Goal: Task Accomplishment & Management: Complete application form

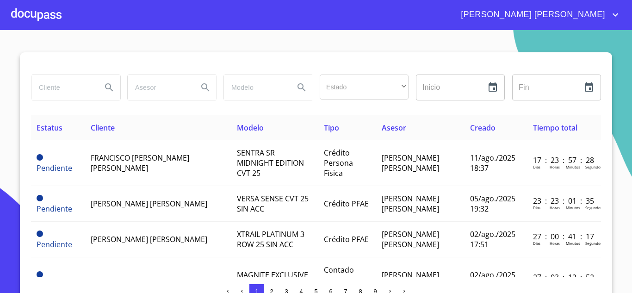
click at [28, 12] on div at bounding box center [36, 15] width 50 height 30
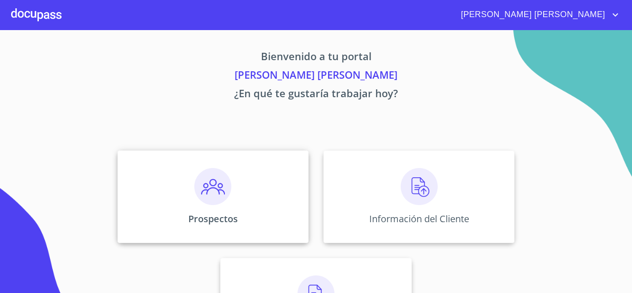
click at [212, 198] on img at bounding box center [212, 186] width 37 height 37
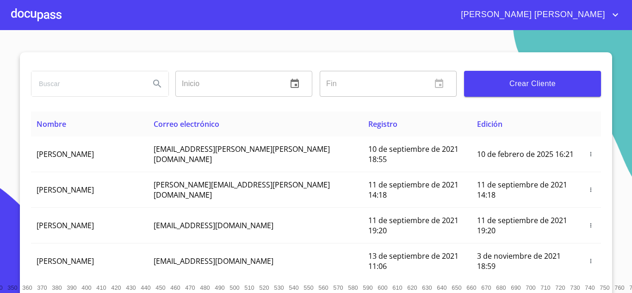
click at [512, 82] on span "Crear Cliente" at bounding box center [533, 83] width 122 height 13
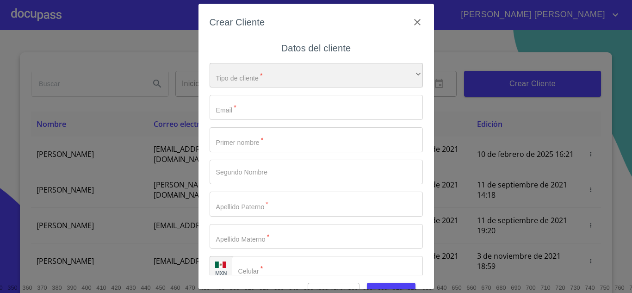
click at [294, 70] on div "​" at bounding box center [316, 75] width 213 height 25
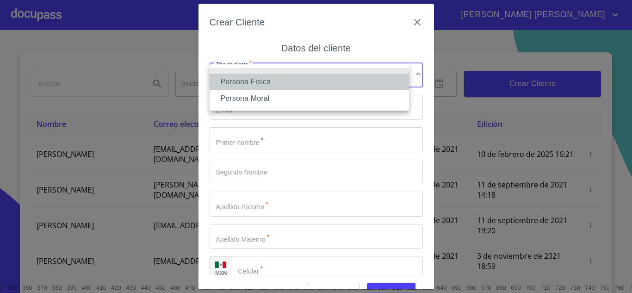
click at [280, 80] on li "Persona Física" at bounding box center [309, 82] width 199 height 17
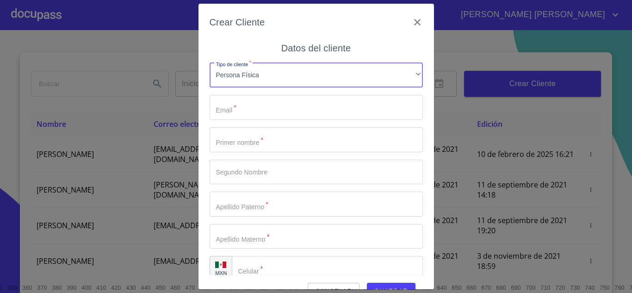
click at [255, 102] on input "Tipo de cliente   *" at bounding box center [316, 107] width 213 height 25
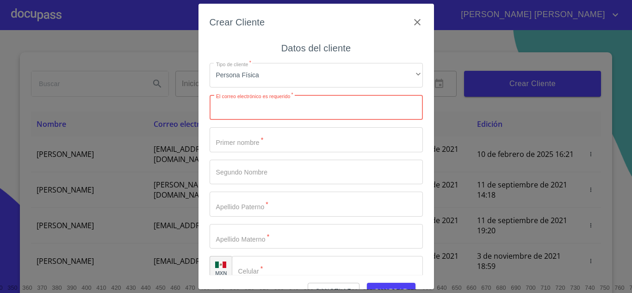
click at [268, 111] on input "Tipo de cliente   *" at bounding box center [316, 107] width 213 height 25
type input "E"
type input "[EMAIL_ADDRESS][DOMAIN_NAME]"
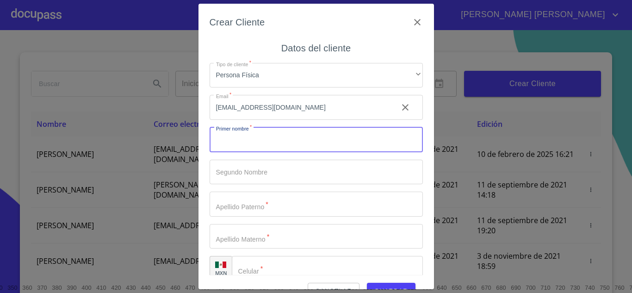
click at [250, 138] on input "Tipo de cliente   *" at bounding box center [316, 139] width 213 height 25
type input "[PERSON_NAME]"
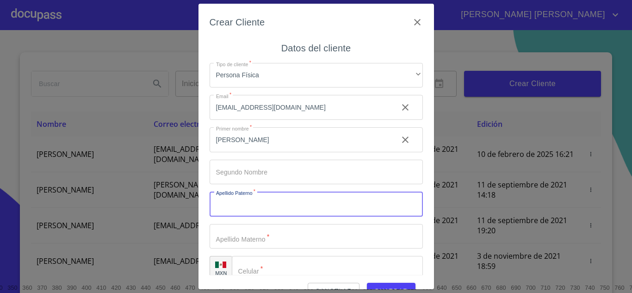
click at [274, 206] on input "Tipo de cliente   *" at bounding box center [316, 204] width 213 height 25
type input "OCHOA"
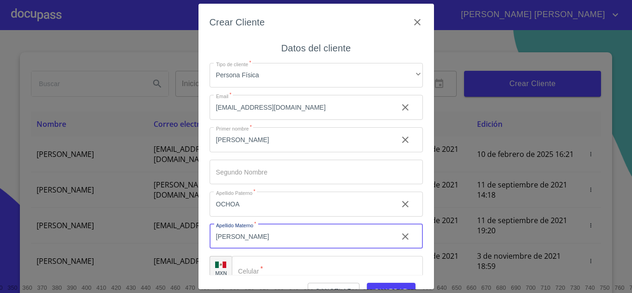
type input "[PERSON_NAME]"
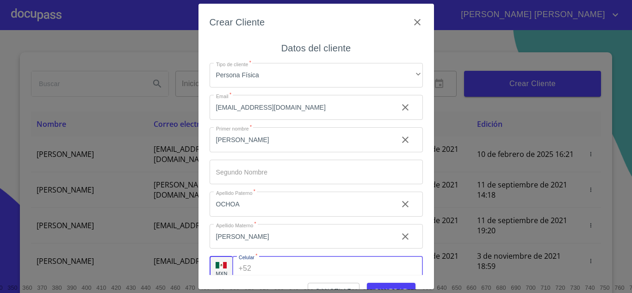
scroll to position [6, 0]
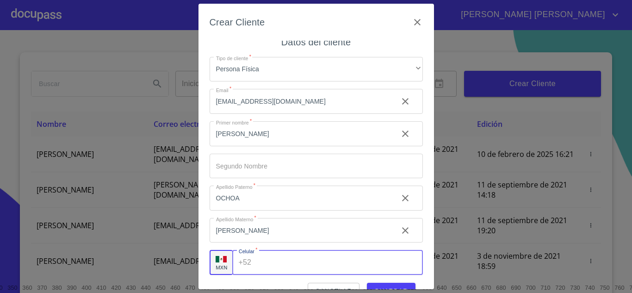
click at [283, 269] on input "Tipo de cliente   *" at bounding box center [339, 262] width 168 height 25
type input "[PHONE_NUMBER]"
click at [385, 287] on span "Guardar" at bounding box center [391, 292] width 34 height 12
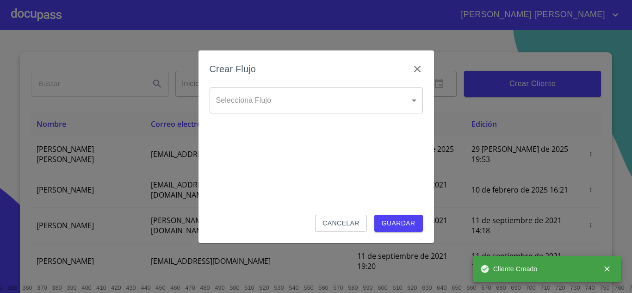
click at [272, 100] on body "[PERSON_NAME] [PERSON_NAME] Inicio ​ Fin ​ Crear Cliente Nombre Correo electrón…" at bounding box center [316, 146] width 632 height 293
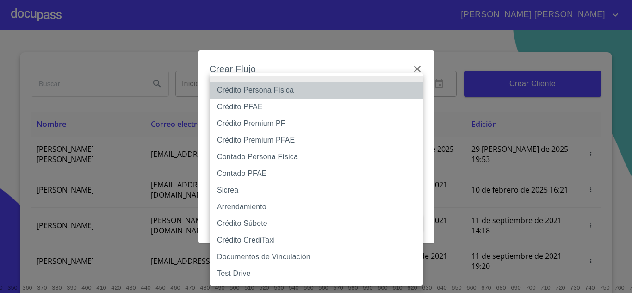
click at [272, 91] on li "Crédito Persona Física" at bounding box center [316, 90] width 213 height 17
type input "6009fb3c7d1714eb8809aa97"
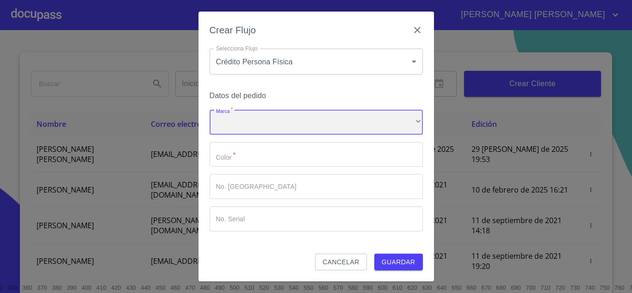
click at [254, 132] on div "​" at bounding box center [316, 122] width 213 height 25
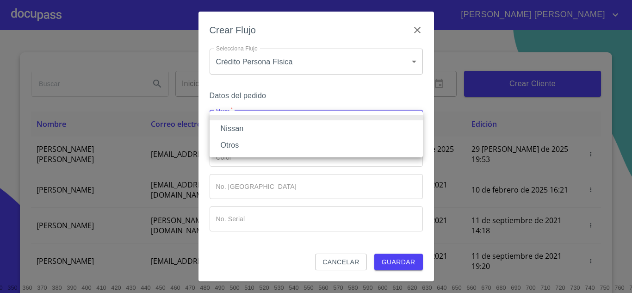
click at [248, 130] on li "Nissan" at bounding box center [316, 128] width 213 height 17
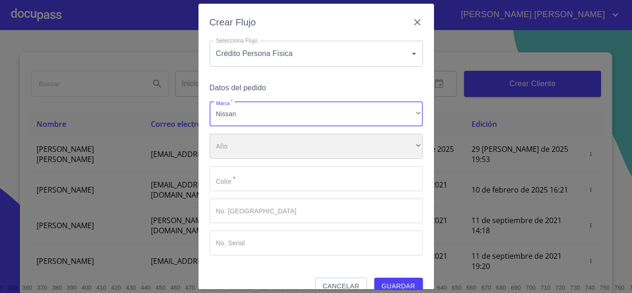
click at [251, 147] on div "​" at bounding box center [316, 146] width 213 height 25
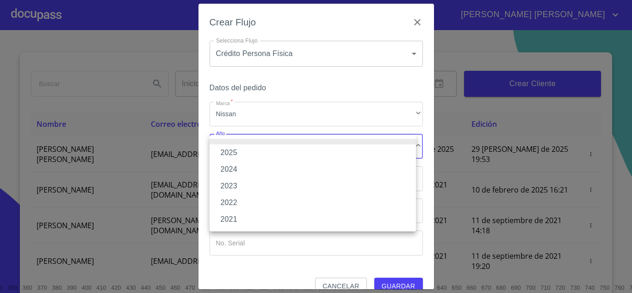
click at [239, 148] on li "2025" at bounding box center [313, 152] width 206 height 17
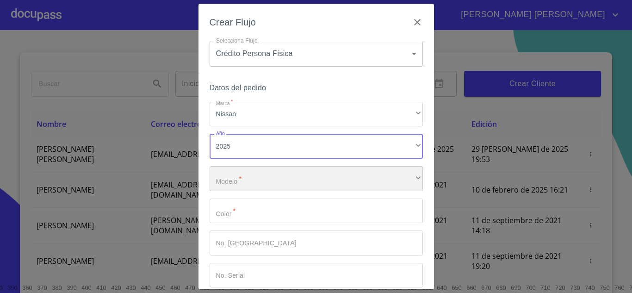
click at [262, 173] on div "​" at bounding box center [316, 178] width 213 height 25
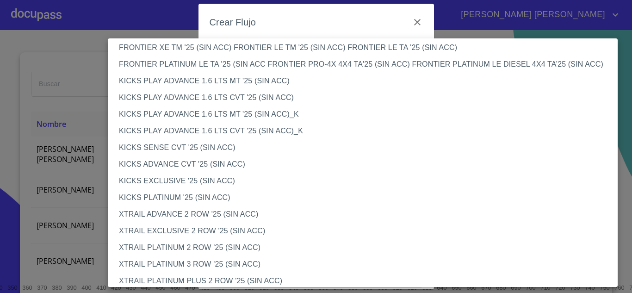
scroll to position [764, 0]
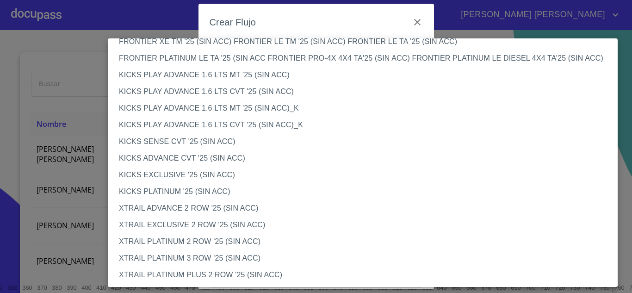
click at [214, 273] on li "XTRAIL PLATINUM PLUS 2 ROW '25 (SIN ACC)" at bounding box center [366, 275] width 517 height 17
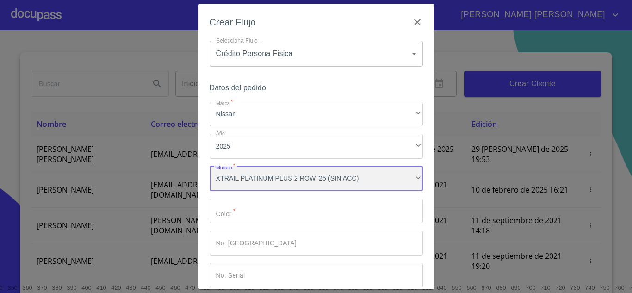
scroll to position [764, 0]
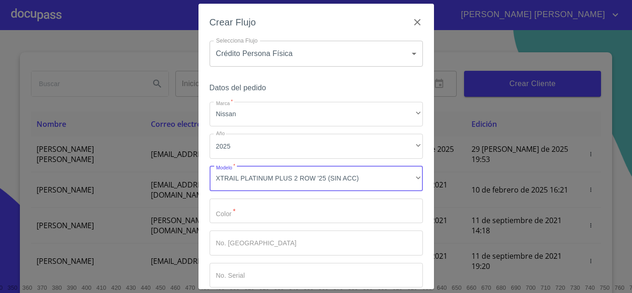
click at [250, 211] on input "Marca   *" at bounding box center [316, 211] width 213 height 25
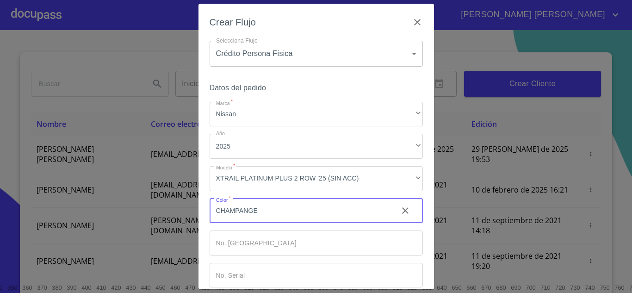
type input "CHAMPANGE"
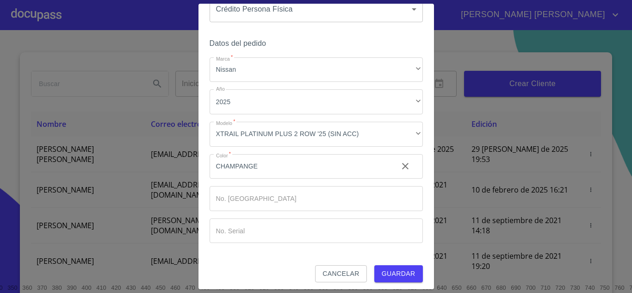
scroll to position [48, 0]
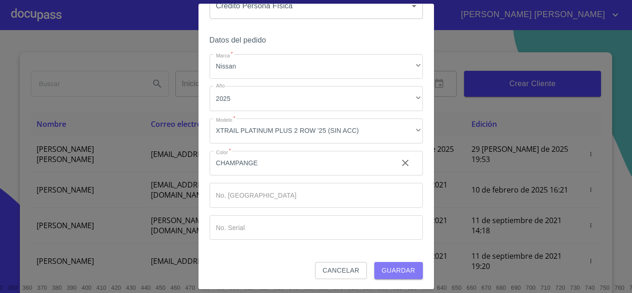
click at [394, 265] on span "Guardar" at bounding box center [399, 271] width 34 height 12
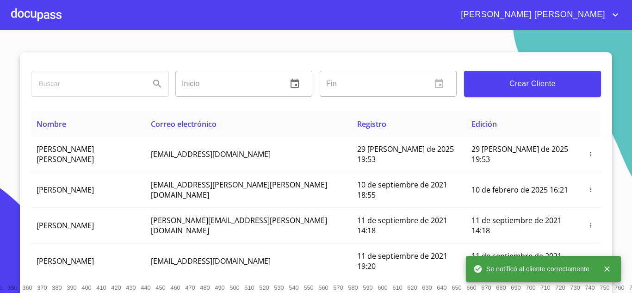
click at [53, 14] on div at bounding box center [36, 15] width 50 height 30
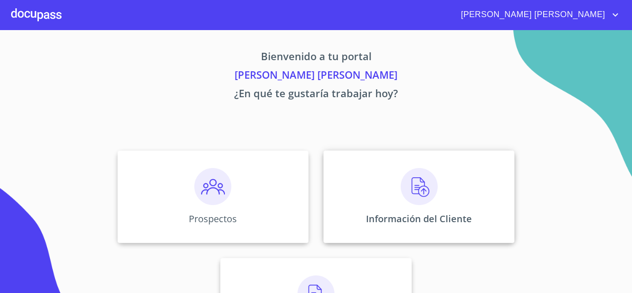
click at [438, 223] on p "Información del Cliente" at bounding box center [419, 218] width 106 height 12
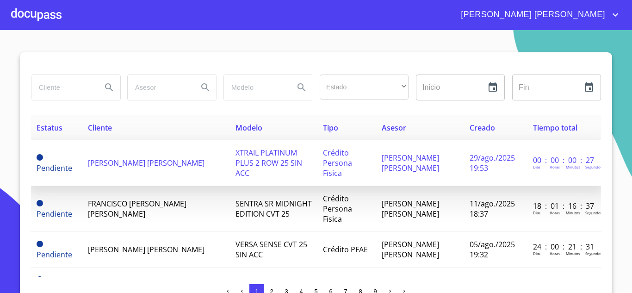
click at [140, 156] on td "[PERSON_NAME] [PERSON_NAME]" at bounding box center [156, 163] width 148 height 46
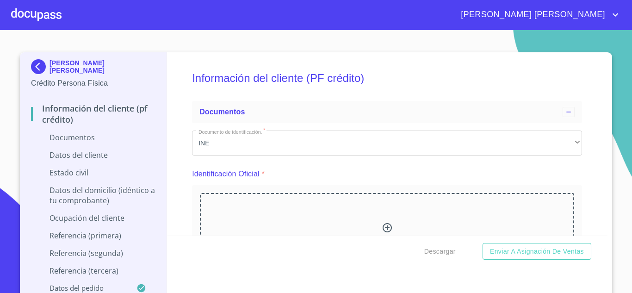
scroll to position [46, 0]
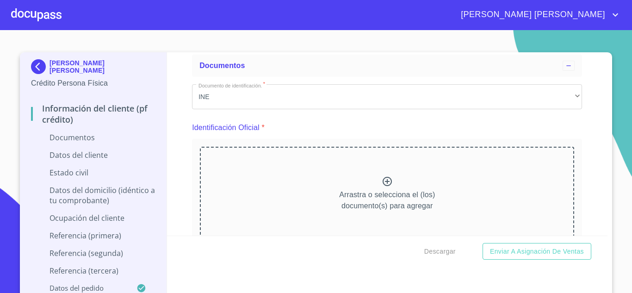
click at [383, 182] on icon at bounding box center [387, 181] width 9 height 9
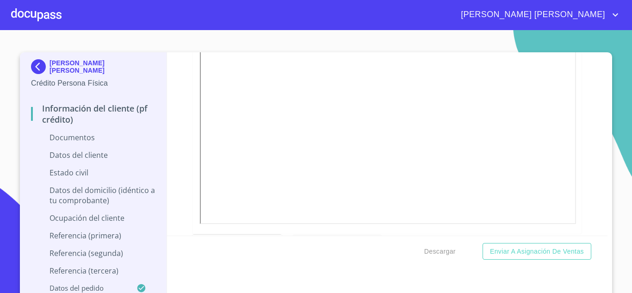
scroll to position [341, 0]
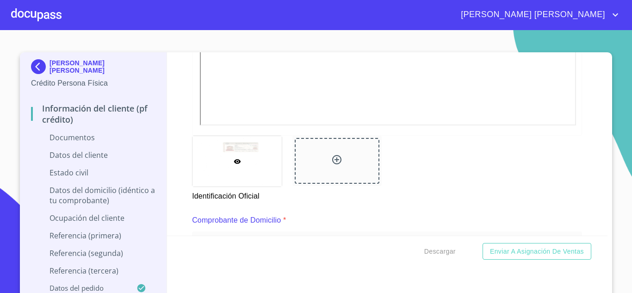
click at [320, 155] on div at bounding box center [337, 161] width 85 height 46
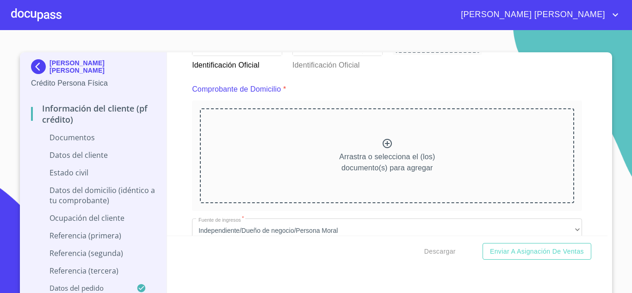
scroll to position [504, 0]
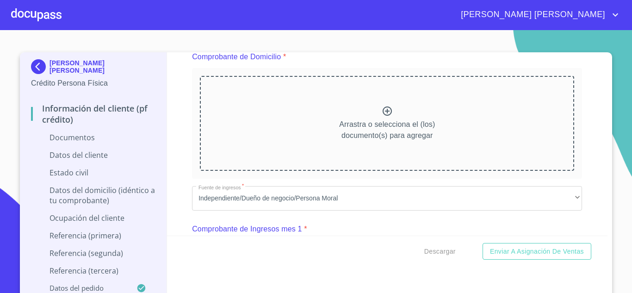
click at [383, 107] on icon at bounding box center [387, 110] width 9 height 9
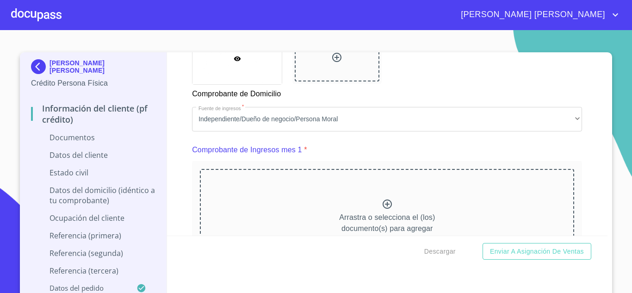
scroll to position [855, 0]
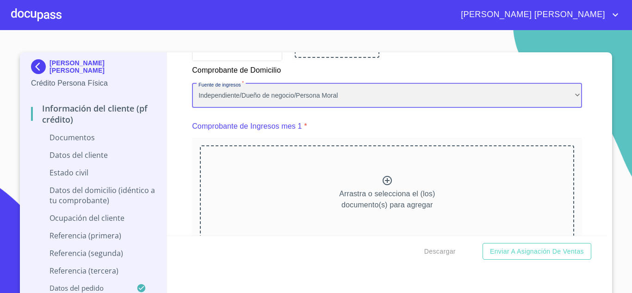
click at [376, 105] on div "Independiente/Dueño de negocio/Persona Moral" at bounding box center [387, 95] width 390 height 25
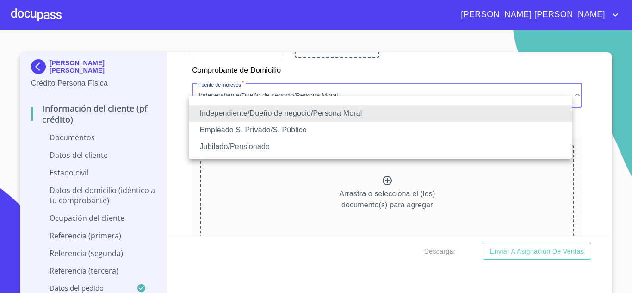
click at [244, 149] on li "Jubilado/Pensionado" at bounding box center [380, 146] width 383 height 17
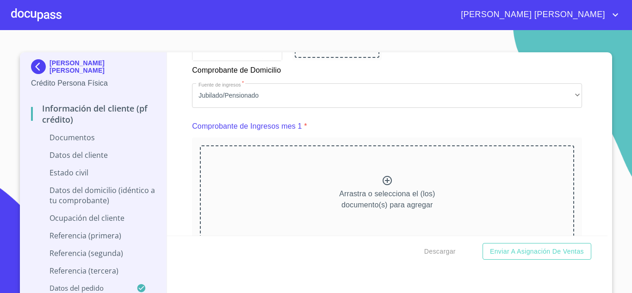
click at [382, 186] on icon at bounding box center [387, 180] width 11 height 11
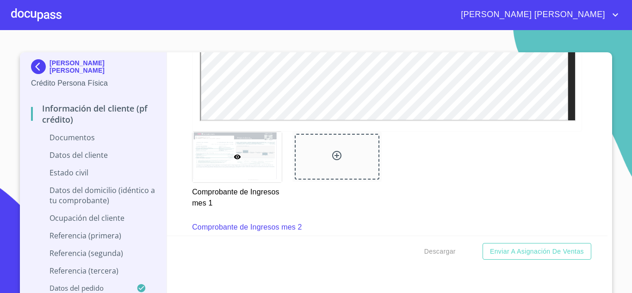
scroll to position [1165, 0]
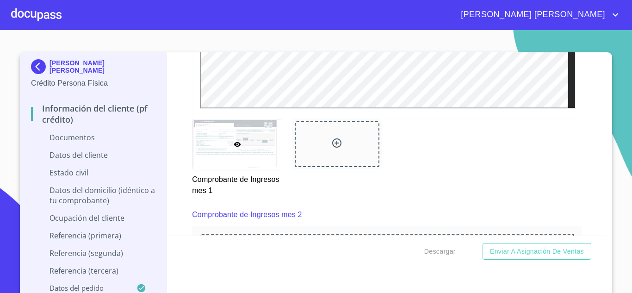
click at [333, 148] on icon at bounding box center [336, 142] width 9 height 9
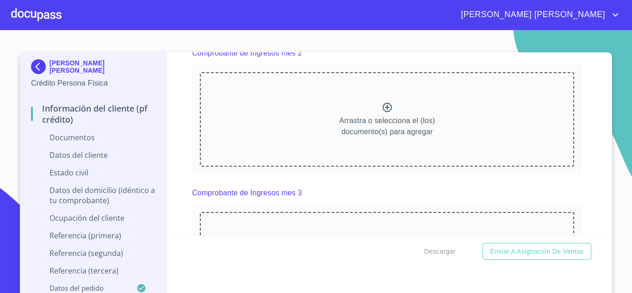
scroll to position [1364, 0]
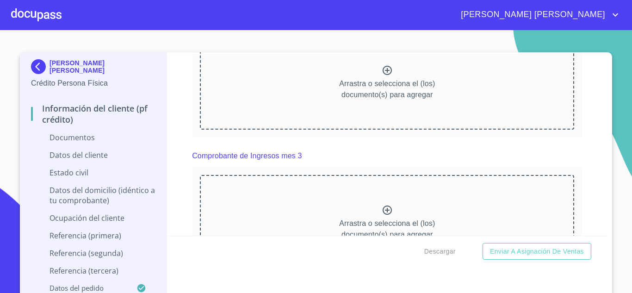
click at [383, 75] on icon at bounding box center [387, 70] width 9 height 9
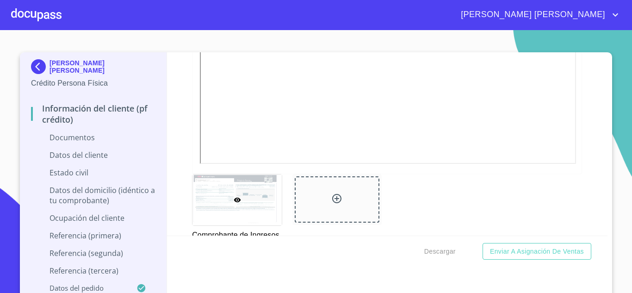
scroll to position [1522, 0]
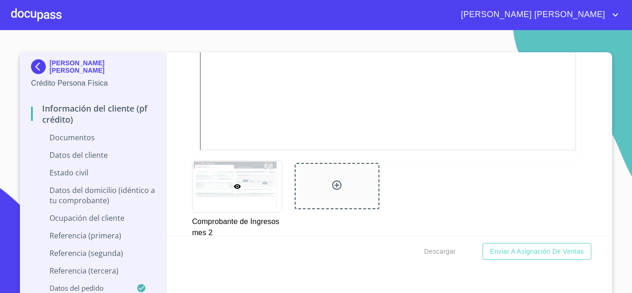
click at [331, 191] on icon at bounding box center [336, 185] width 11 height 11
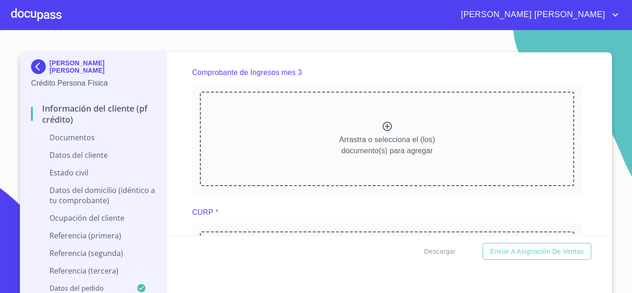
scroll to position [1720, 0]
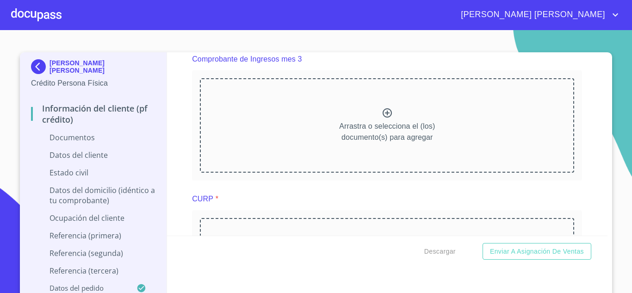
click at [386, 124] on div "Arrastra o selecciona el (los) documento(s) para agregar" at bounding box center [387, 125] width 374 height 94
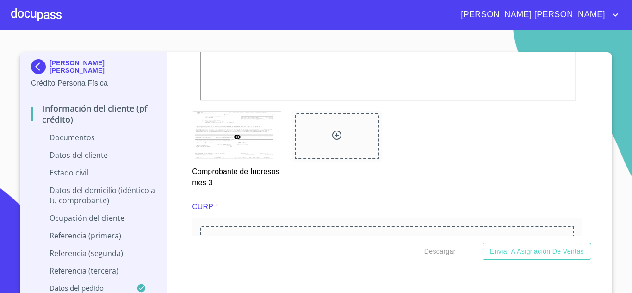
scroll to position [1984, 0]
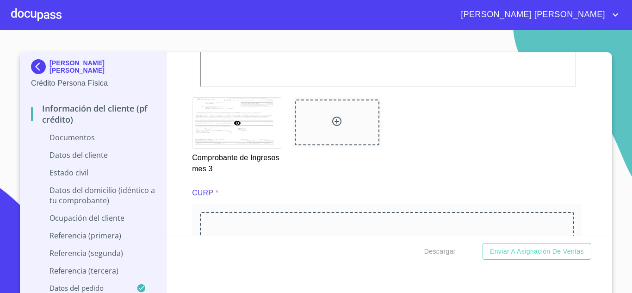
click at [336, 127] on icon at bounding box center [336, 121] width 11 height 11
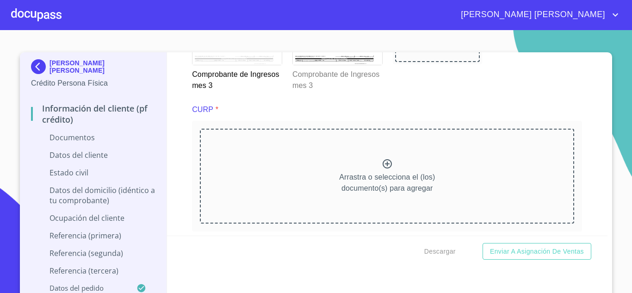
scroll to position [2081, 0]
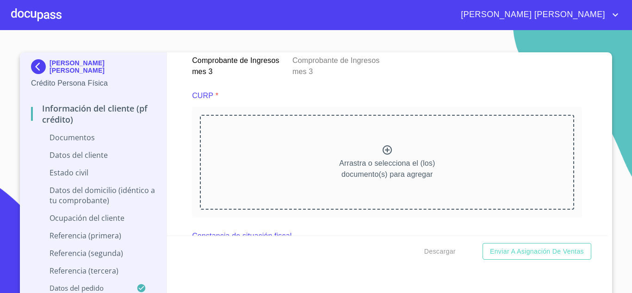
click at [386, 160] on div "Arrastra o selecciona el (los) documento(s) para agregar" at bounding box center [387, 162] width 374 height 94
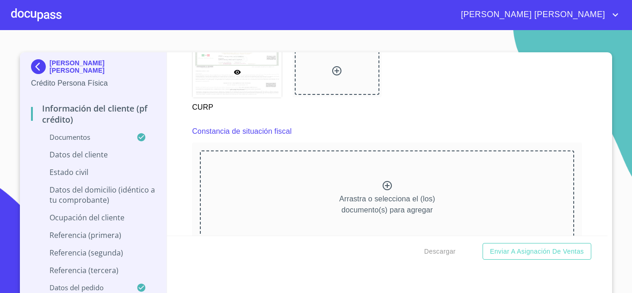
scroll to position [2463, 0]
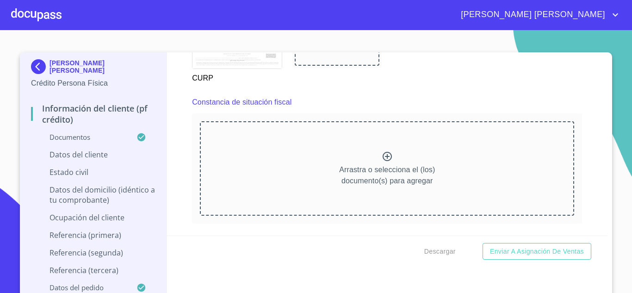
click at [383, 162] on icon at bounding box center [387, 156] width 11 height 11
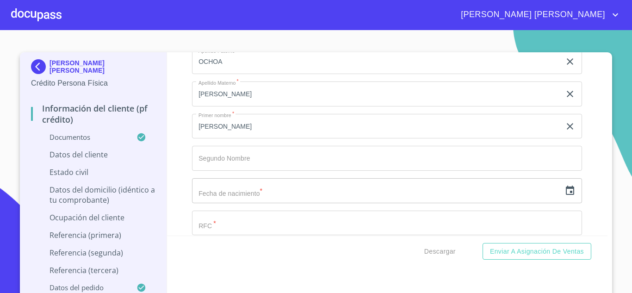
scroll to position [2987, 0]
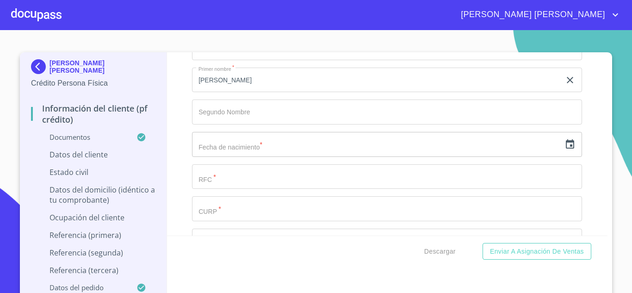
click at [566, 149] on icon "button" at bounding box center [570, 143] width 8 height 9
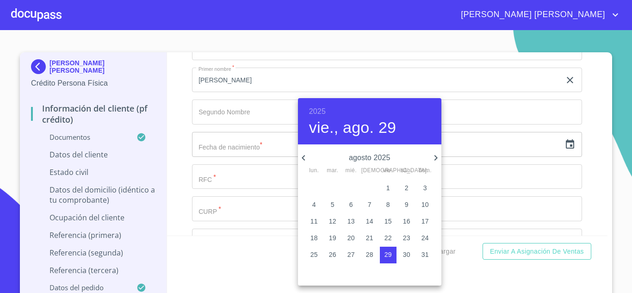
click at [312, 110] on h6 "2025" at bounding box center [317, 111] width 17 height 13
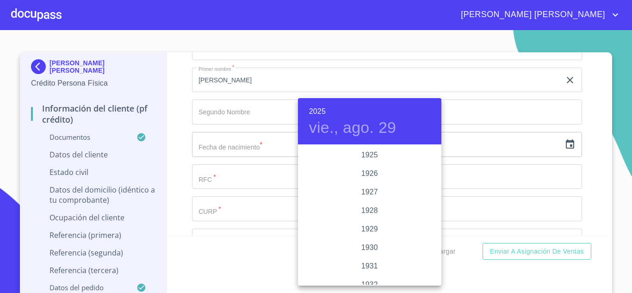
scroll to position [1795, 0]
click at [321, 111] on h6 "2025" at bounding box center [317, 111] width 17 height 13
click at [377, 174] on div "1956" at bounding box center [369, 177] width 143 height 19
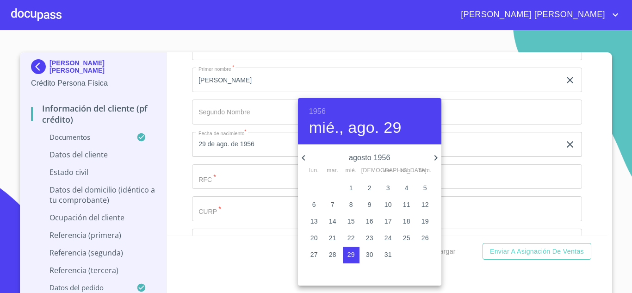
click at [305, 155] on icon "button" at bounding box center [303, 158] width 3 height 6
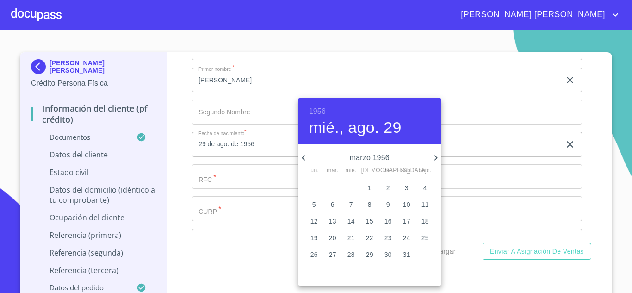
click at [305, 155] on icon "button" at bounding box center [303, 158] width 3 height 6
click at [352, 241] on p "18" at bounding box center [351, 237] width 7 height 9
type input "18 de ene. de 1956"
click at [230, 190] on div at bounding box center [316, 146] width 632 height 293
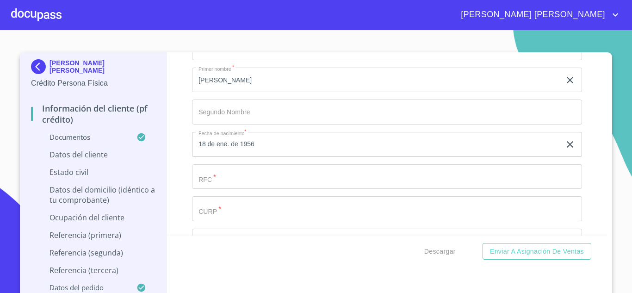
click at [228, 28] on input "Documento de identificación.   *" at bounding box center [376, 15] width 369 height 25
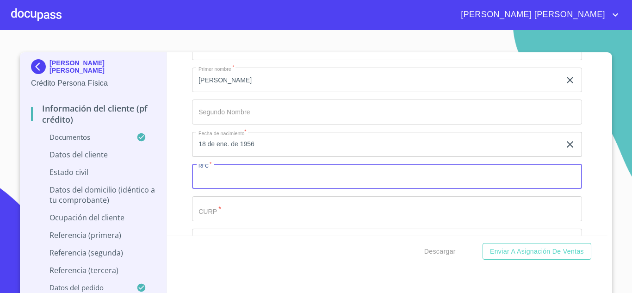
paste input "OOLE560118"
type input "OOLE5601188A1"
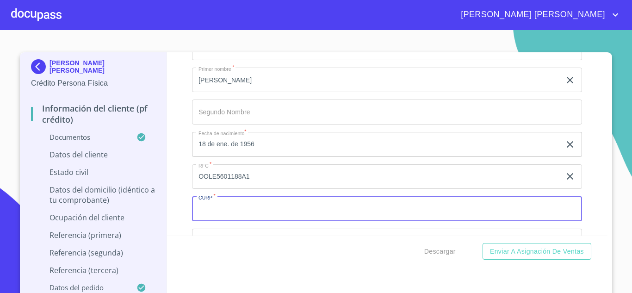
click at [226, 221] on input "Documento de identificación.   *" at bounding box center [387, 208] width 390 height 25
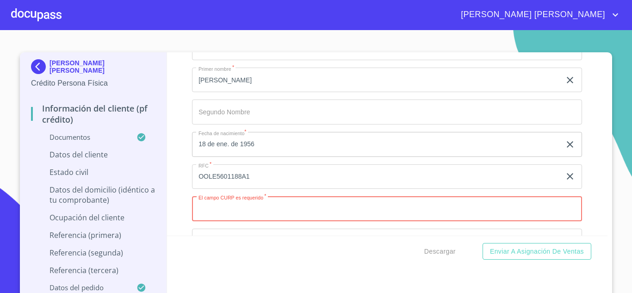
click at [251, 218] on input "Documento de identificación.   *" at bounding box center [387, 208] width 390 height 25
paste input "OOLE560118HJCCNN06"
click at [211, 221] on input "OOLE560118HJCCNN06" at bounding box center [376, 208] width 369 height 25
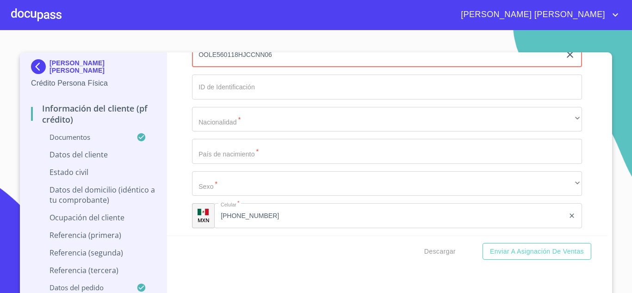
scroll to position [3156, 0]
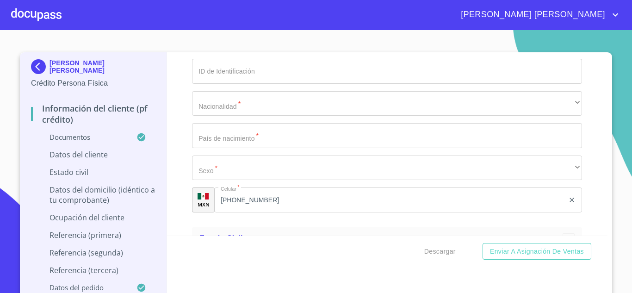
type input "OOLE560118HJCCNN06"
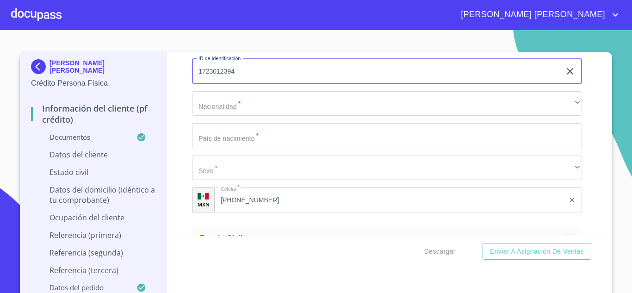
type input "1723012394"
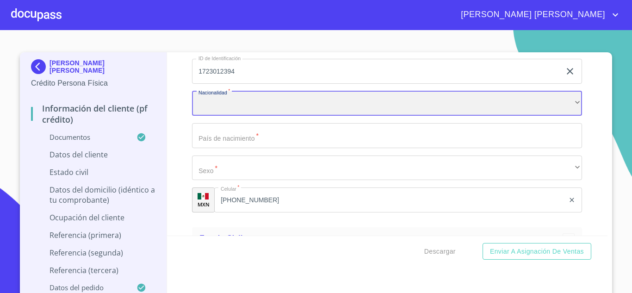
click at [238, 113] on div "​" at bounding box center [387, 103] width 390 height 25
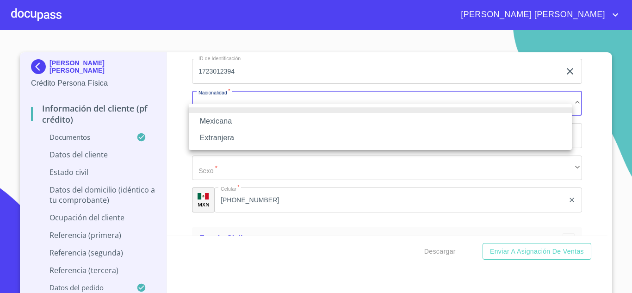
click at [232, 117] on li "Mexicana" at bounding box center [380, 121] width 383 height 17
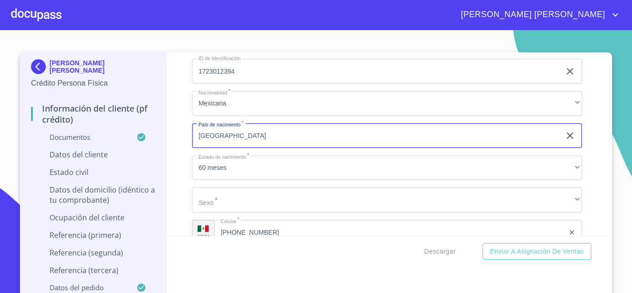
type input "[GEOGRAPHIC_DATA]"
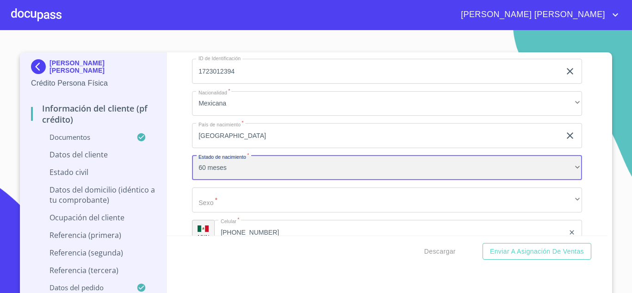
click at [230, 180] on div "60 meses" at bounding box center [387, 167] width 390 height 25
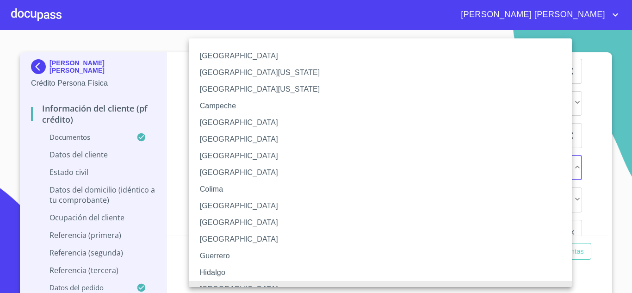
scroll to position [11, 0]
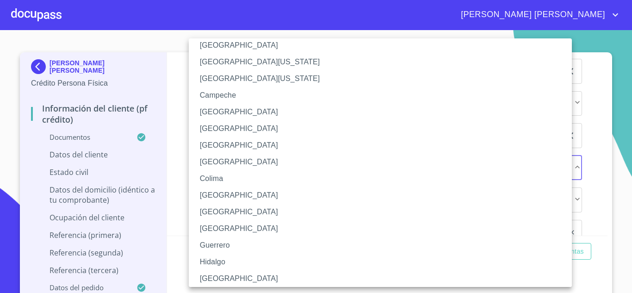
click at [220, 276] on li "[GEOGRAPHIC_DATA]" at bounding box center [384, 278] width 390 height 17
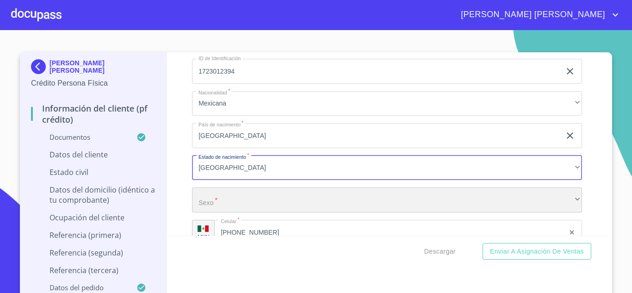
click at [230, 212] on div "​" at bounding box center [387, 199] width 390 height 25
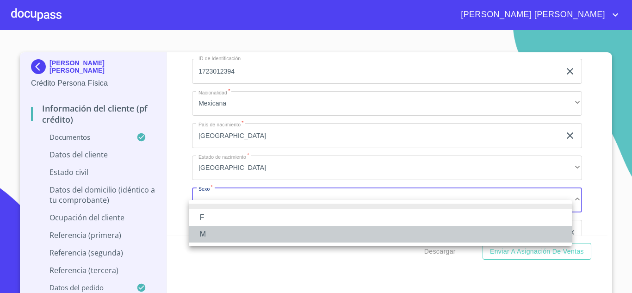
click at [215, 231] on li "M" at bounding box center [380, 234] width 383 height 17
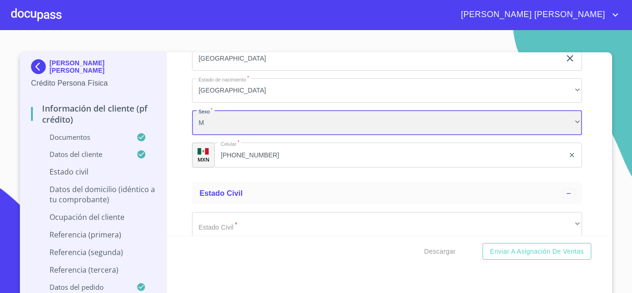
scroll to position [3327, 0]
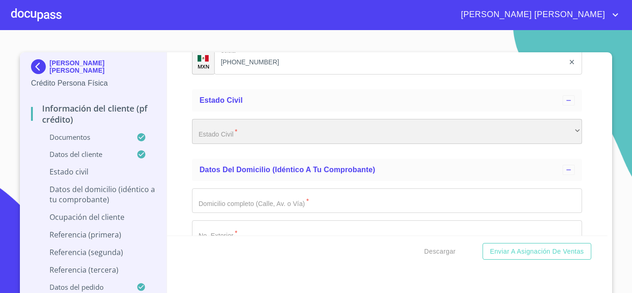
click at [301, 144] on div "​" at bounding box center [387, 131] width 390 height 25
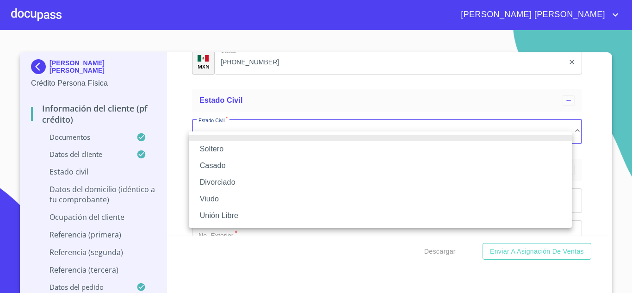
click at [231, 149] on li "Soltero" at bounding box center [380, 149] width 383 height 17
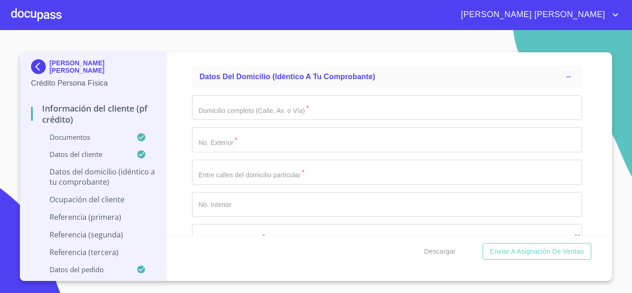
scroll to position [3435, 0]
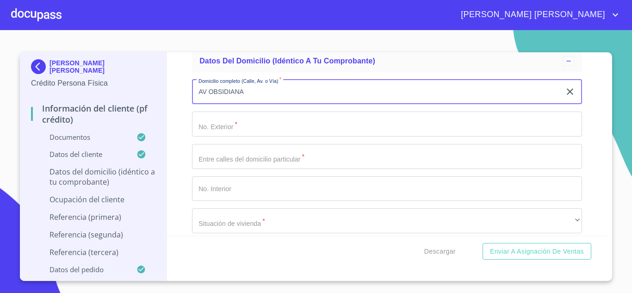
type input "AV OBSIDIANA"
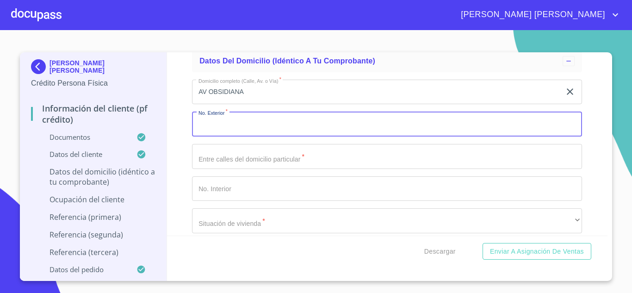
click at [211, 137] on input "Documento de identificación.   *" at bounding box center [387, 124] width 390 height 25
type input "3943"
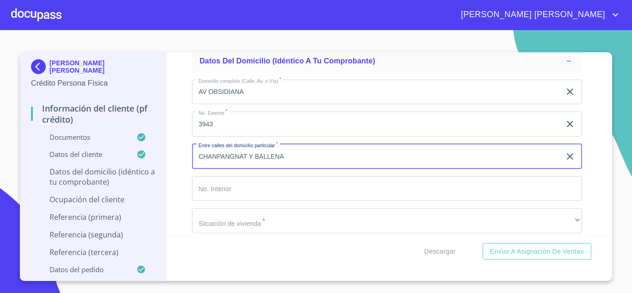
type input "CHANPANGNAT Y BALLENA"
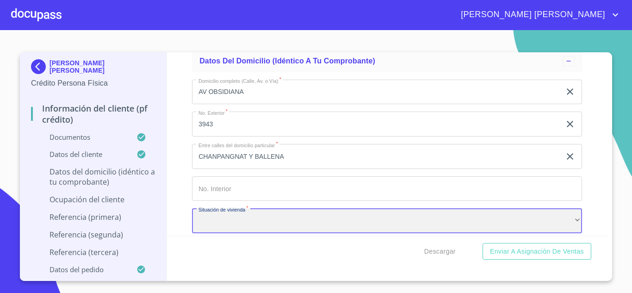
click at [254, 229] on div "​" at bounding box center [387, 220] width 390 height 25
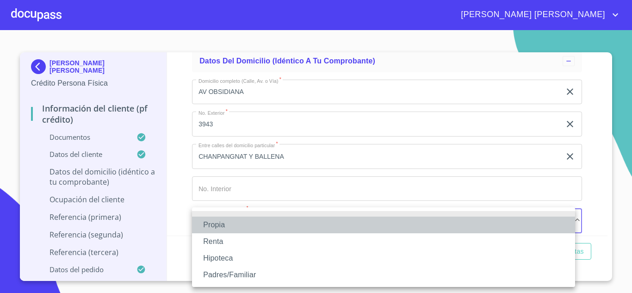
click at [231, 229] on li "Propia" at bounding box center [383, 225] width 383 height 17
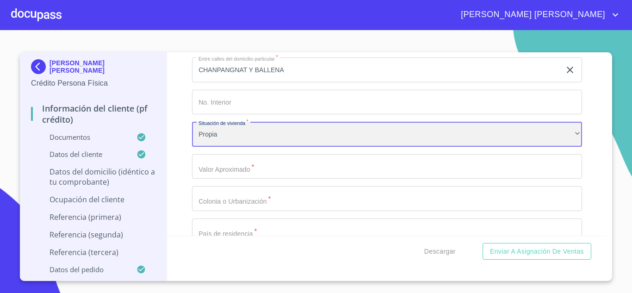
scroll to position [3553, 0]
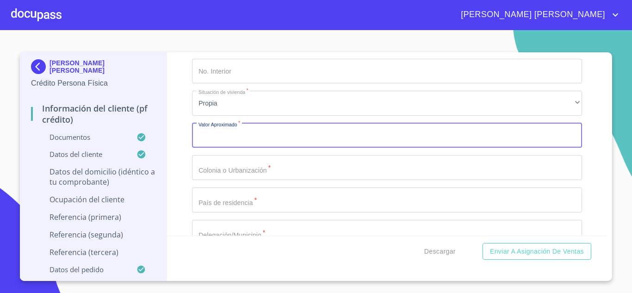
click at [255, 141] on input "Documento de identificación.   *" at bounding box center [387, 135] width 390 height 25
type input "$8,000,000"
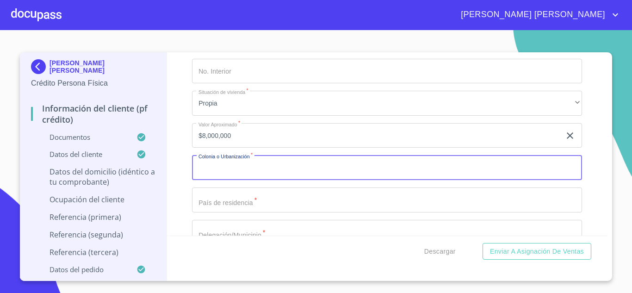
click at [243, 174] on input "Documento de identificación.   *" at bounding box center [387, 167] width 390 height 25
type input "LOMA [PERSON_NAME]"
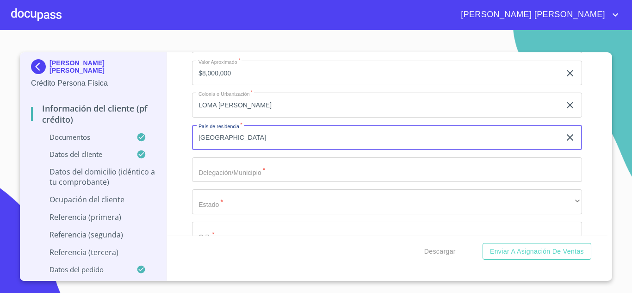
scroll to position [3662, 0]
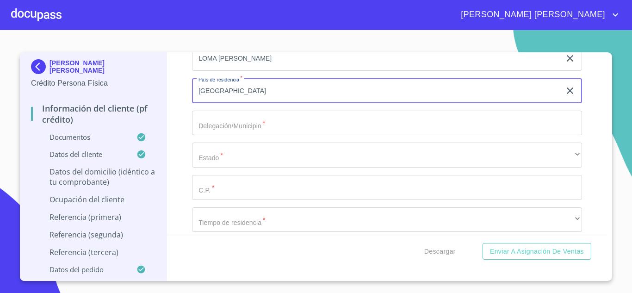
type input "[GEOGRAPHIC_DATA]"
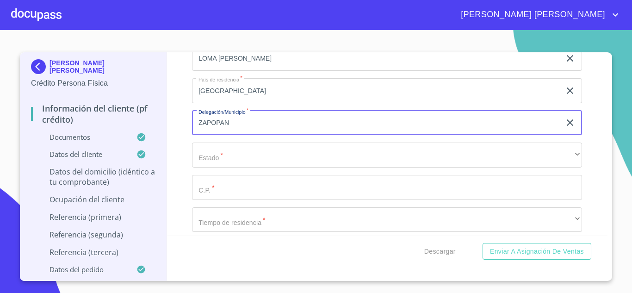
type input "ZAPOPAN"
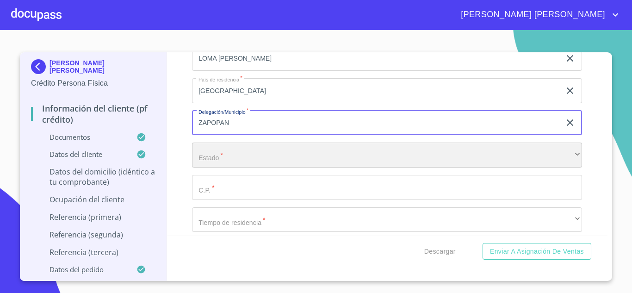
click at [244, 164] on div "​" at bounding box center [387, 155] width 390 height 25
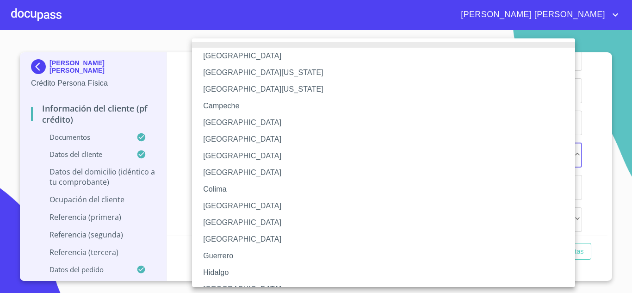
click at [223, 284] on li "[GEOGRAPHIC_DATA]" at bounding box center [387, 289] width 390 height 17
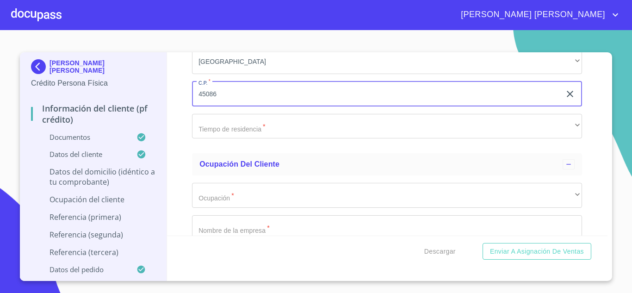
scroll to position [3787, 0]
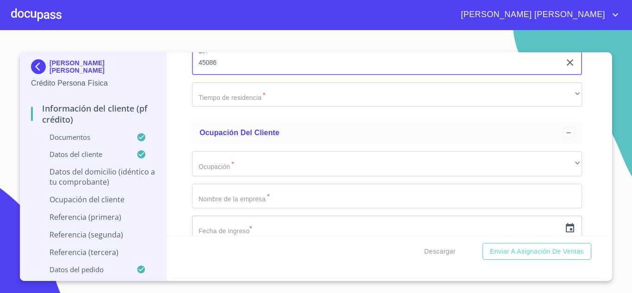
type input "45086"
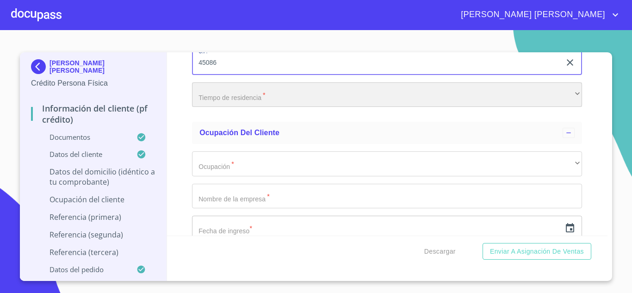
click at [286, 107] on div "​" at bounding box center [387, 94] width 390 height 25
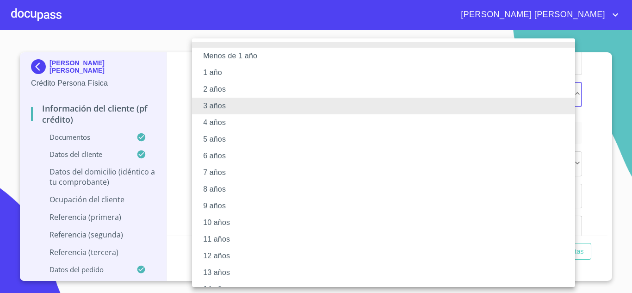
scroll to position [114, 0]
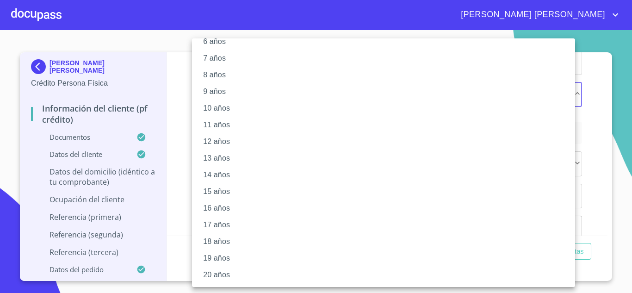
click at [261, 277] on li "20 años" at bounding box center [387, 275] width 390 height 17
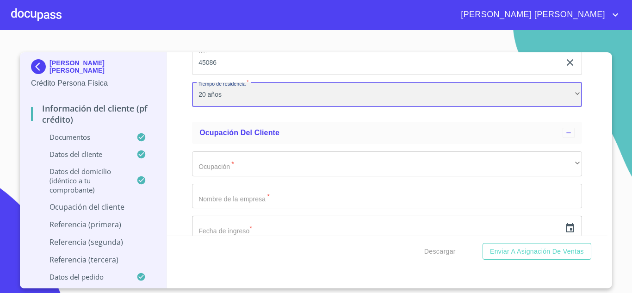
scroll to position [114, 0]
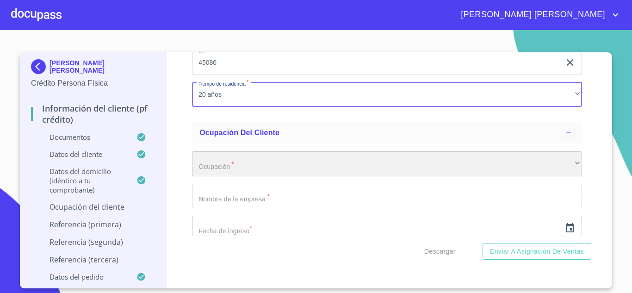
click at [239, 170] on div "​" at bounding box center [387, 163] width 390 height 25
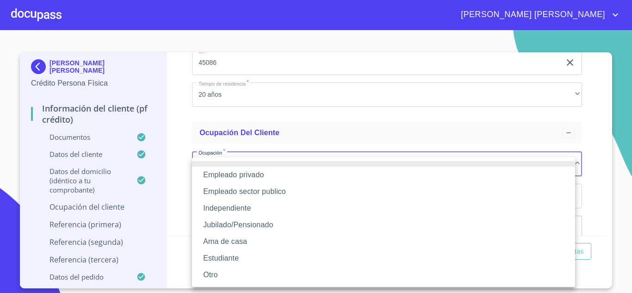
click at [229, 224] on li "Jubilado/Pensionado" at bounding box center [383, 225] width 383 height 17
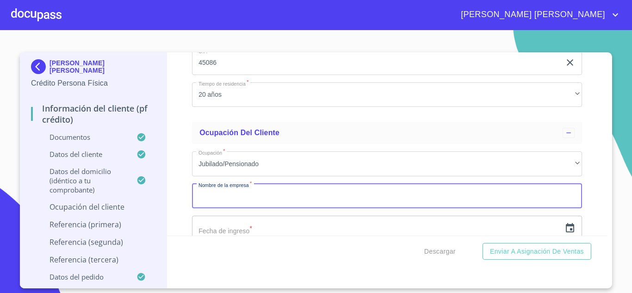
click at [239, 208] on input "Documento de identificación.   *" at bounding box center [387, 196] width 390 height 25
type input "[PERSON_NAME] [PERSON_NAME]"
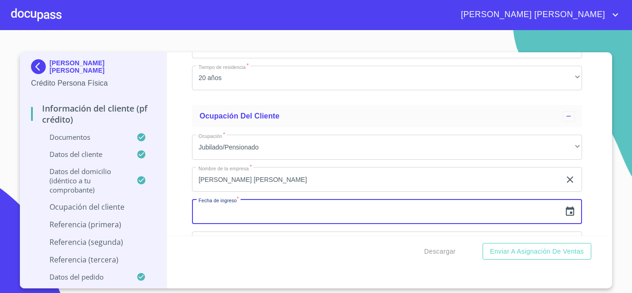
click at [226, 224] on input "text" at bounding box center [376, 211] width 369 height 25
click at [565, 217] on icon "button" at bounding box center [570, 211] width 11 height 11
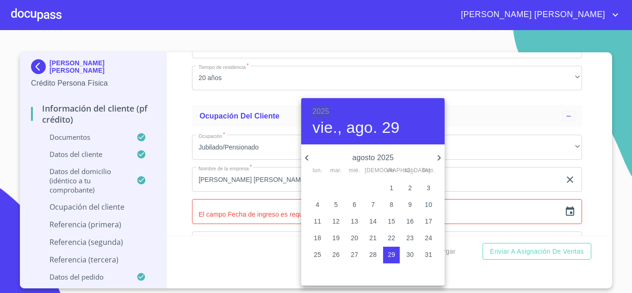
click at [326, 109] on h6 "2025" at bounding box center [320, 111] width 17 height 13
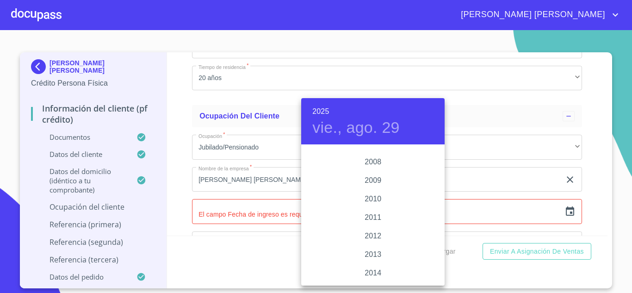
scroll to position [1511, 0]
click at [369, 174] on div "2008" at bounding box center [372, 180] width 143 height 19
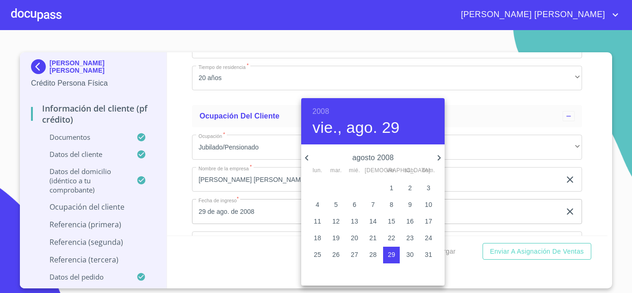
click at [392, 204] on p "8" at bounding box center [392, 204] width 4 height 9
click at [306, 160] on icon "button" at bounding box center [306, 157] width 11 height 11
click at [435, 158] on icon "button" at bounding box center [439, 157] width 11 height 11
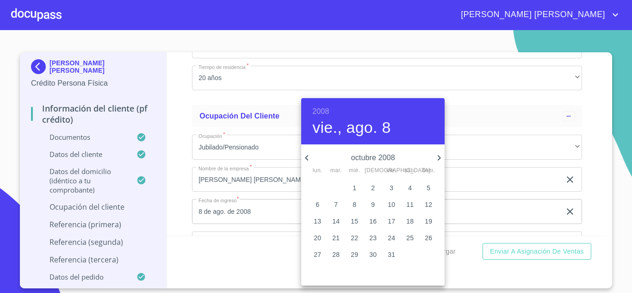
click at [435, 158] on icon "button" at bounding box center [439, 157] width 11 height 11
click at [317, 202] on p "8" at bounding box center [318, 204] width 4 height 9
type input "8 de dic. de 2008"
click at [175, 217] on div at bounding box center [316, 146] width 632 height 293
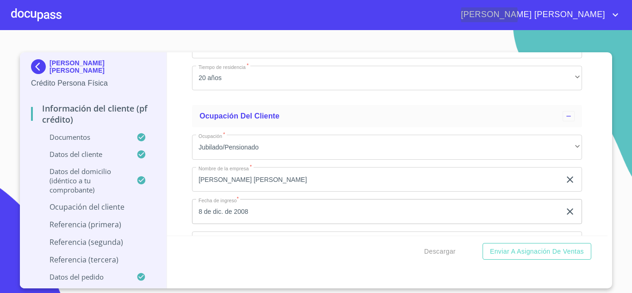
scroll to position [3867, 0]
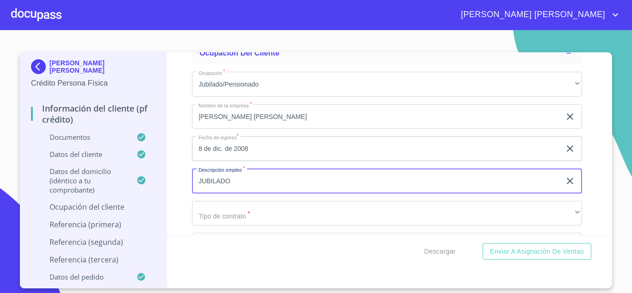
type input "JUBILADO"
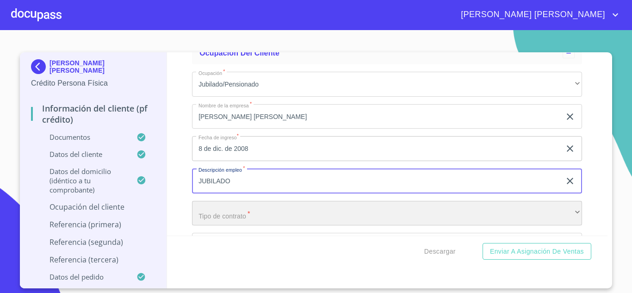
scroll to position [3868, 0]
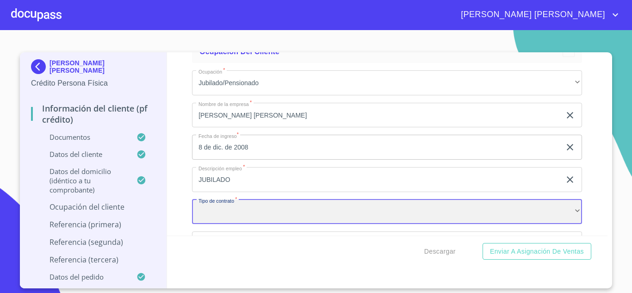
click at [238, 224] on div "​" at bounding box center [387, 211] width 390 height 25
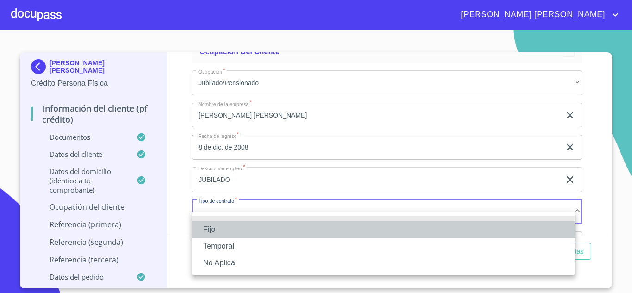
click at [231, 226] on li "Fijo" at bounding box center [383, 229] width 383 height 17
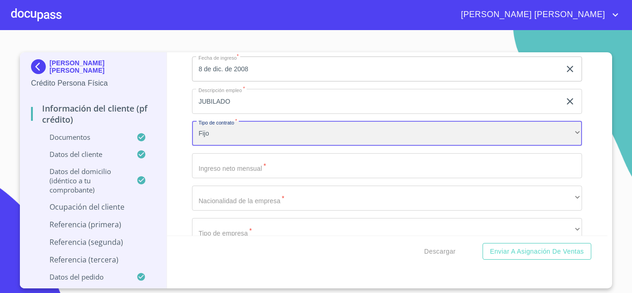
scroll to position [3962, 0]
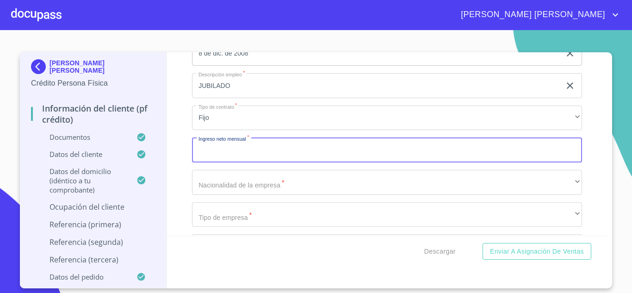
click at [246, 162] on input "Documento de identificación.   *" at bounding box center [387, 149] width 390 height 25
type input "70000"
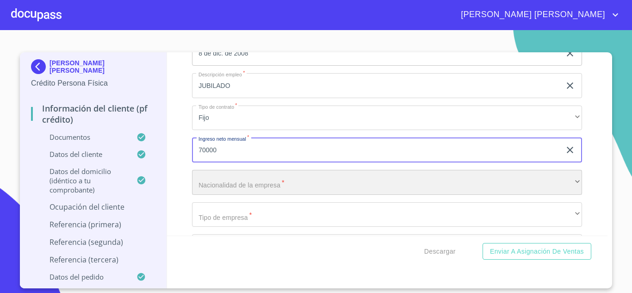
click at [239, 195] on div "​" at bounding box center [387, 182] width 390 height 25
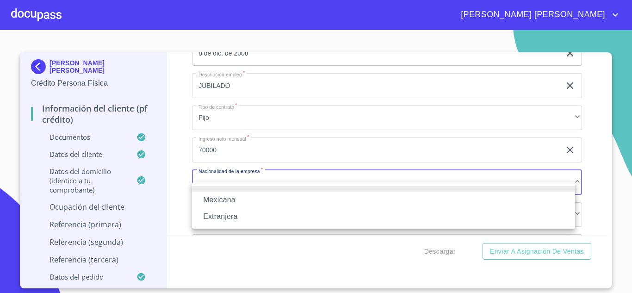
click at [239, 202] on li "Mexicana" at bounding box center [383, 200] width 383 height 17
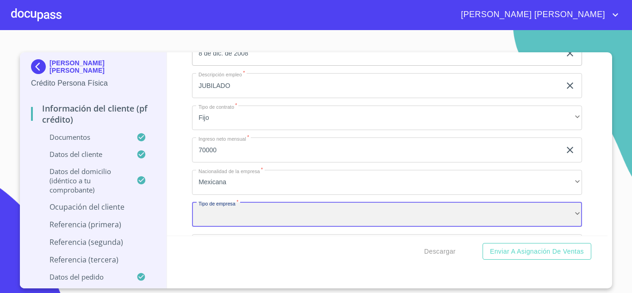
click at [252, 220] on div "​" at bounding box center [387, 214] width 390 height 25
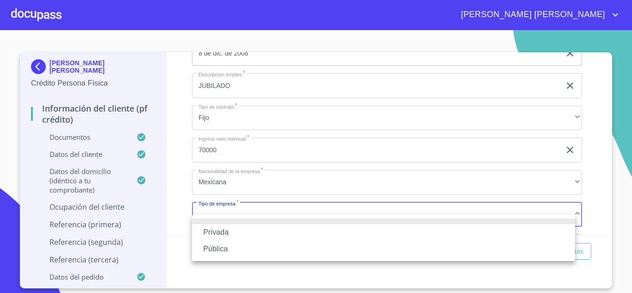
click at [233, 229] on li "Privada" at bounding box center [383, 232] width 383 height 17
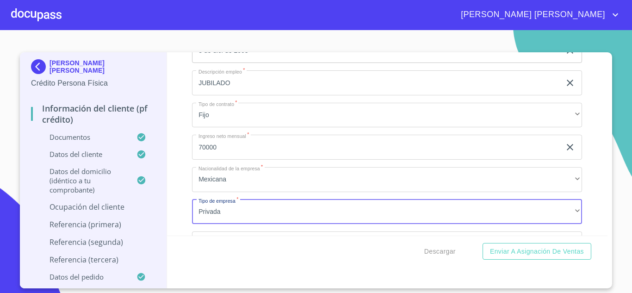
scroll to position [4076, 0]
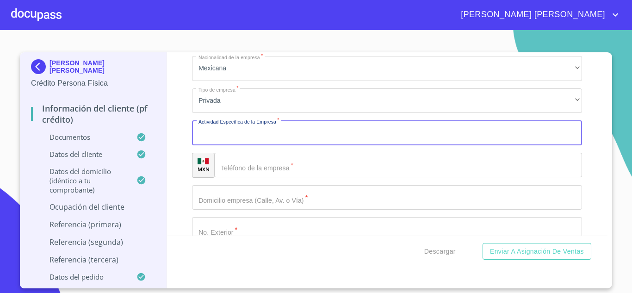
click at [216, 143] on input "Documento de identificación.   *" at bounding box center [387, 132] width 390 height 25
type input "JUBILADO"
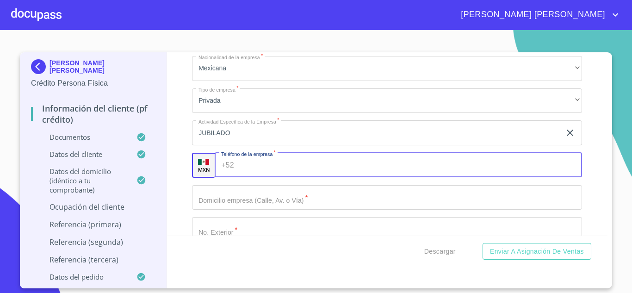
click at [265, 176] on input "Documento de identificación.   *" at bounding box center [410, 165] width 345 height 25
type input "[PHONE_NUMBER]"
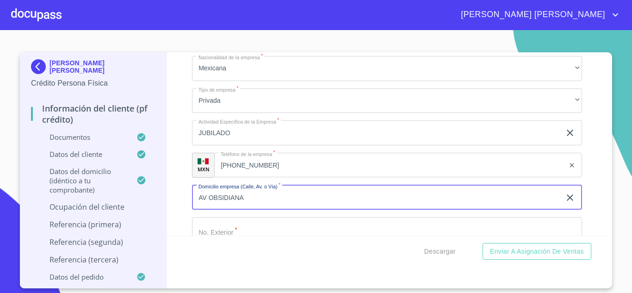
type input "AV OBSIDIANA"
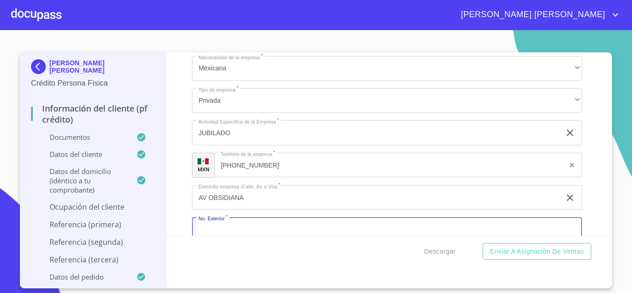
scroll to position [4094, 0]
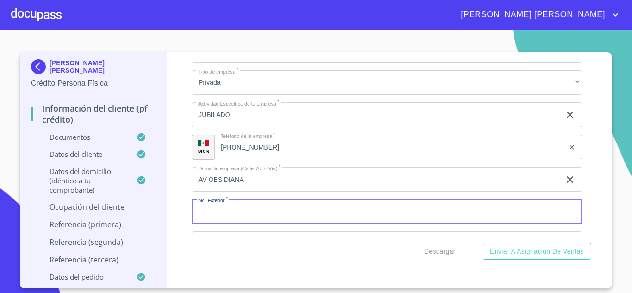
click at [236, 220] on input "Documento de identificación.   *" at bounding box center [387, 211] width 390 height 25
type input "3943"
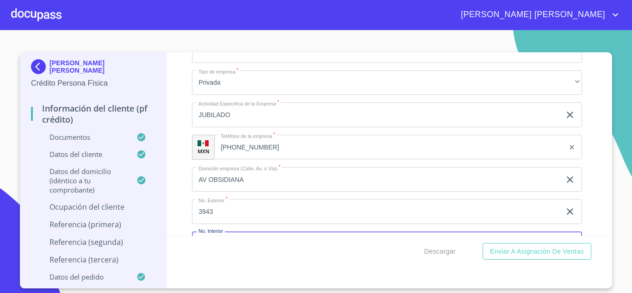
scroll to position [4205, 0]
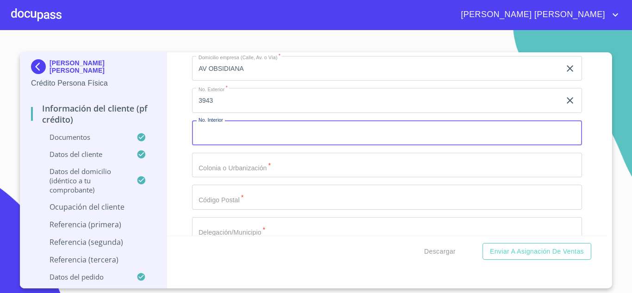
click at [218, 145] on input "Documento de identificación.   *" at bounding box center [387, 132] width 390 height 25
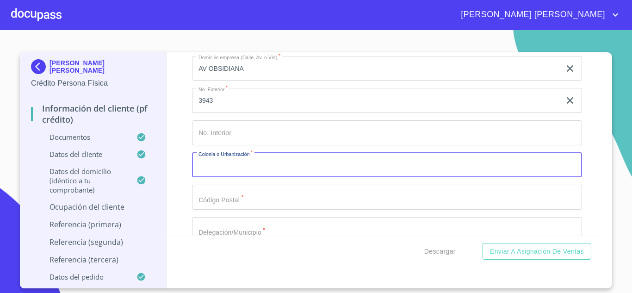
click at [216, 172] on input "Documento de identificación.   *" at bounding box center [387, 165] width 390 height 25
type input "LOMA [PERSON_NAME]"
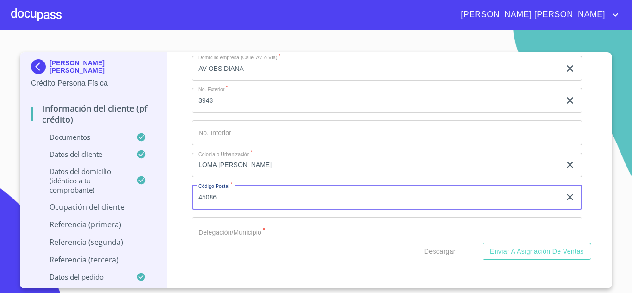
type input "45086"
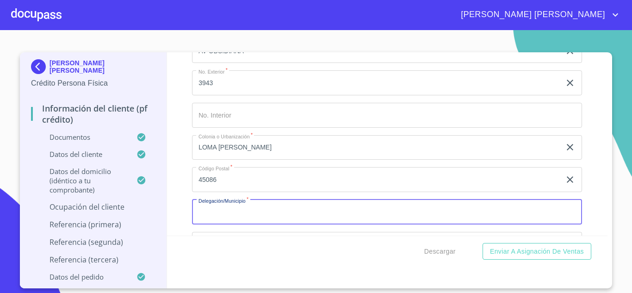
click at [224, 223] on input "Documento de identificación.   *" at bounding box center [387, 211] width 390 height 25
type input "ZAPOPAN"
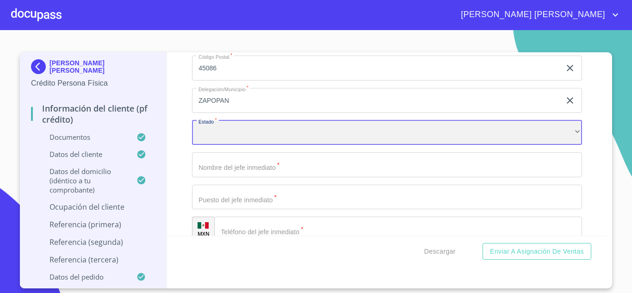
click at [211, 145] on div "​" at bounding box center [387, 132] width 390 height 25
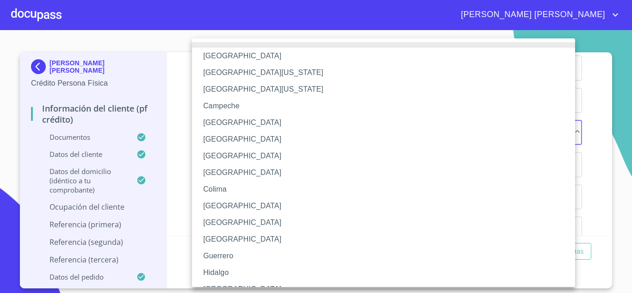
click at [220, 283] on li "[GEOGRAPHIC_DATA]" at bounding box center [387, 289] width 390 height 17
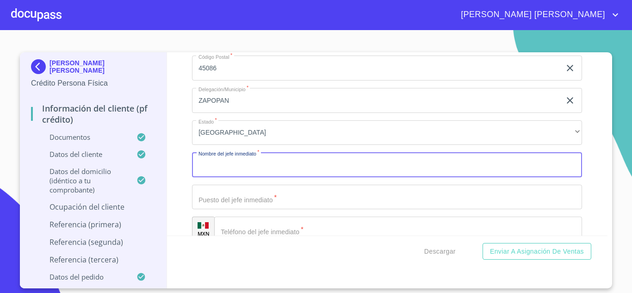
click at [214, 177] on input "Documento de identificación.   *" at bounding box center [387, 164] width 390 height 25
type input "EL MISMO"
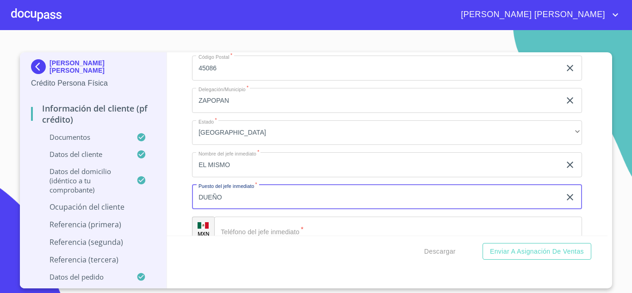
type input "DUEÑO"
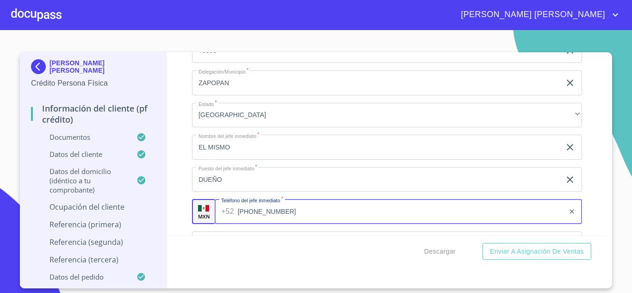
type input "[PHONE_NUMBER]"
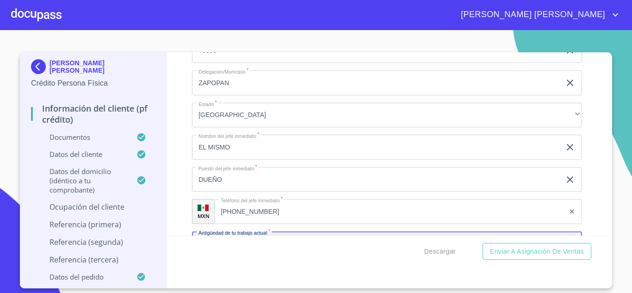
scroll to position [4463, 0]
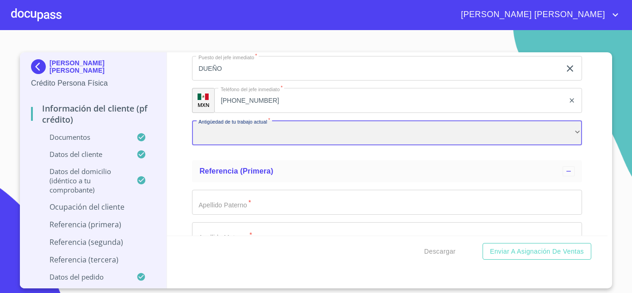
click at [222, 145] on div "​" at bounding box center [387, 132] width 390 height 25
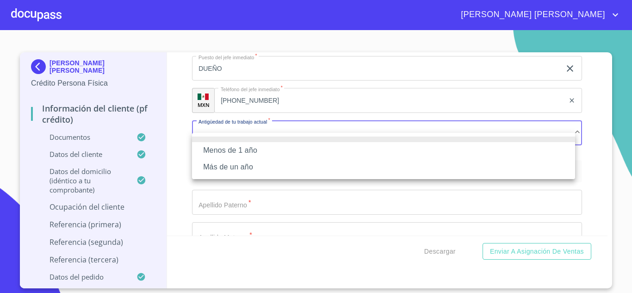
click at [227, 170] on li "Más de un año" at bounding box center [383, 167] width 383 height 17
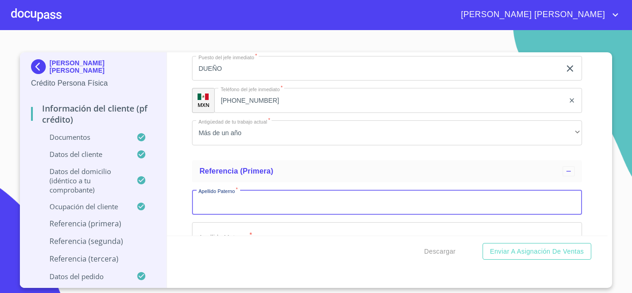
click at [239, 214] on input "Documento de identificación.   *" at bounding box center [387, 202] width 390 height 25
type input "OCHOA"
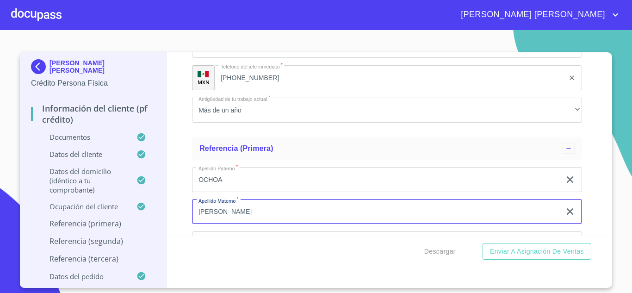
type input "[PERSON_NAME]"
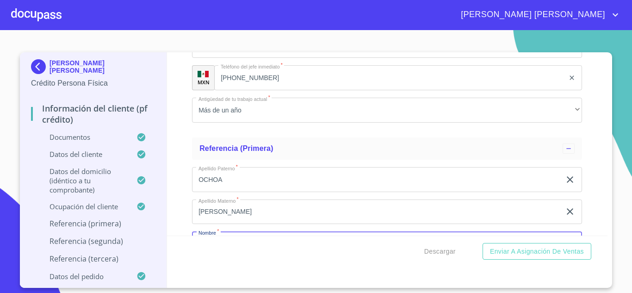
scroll to position [4597, 0]
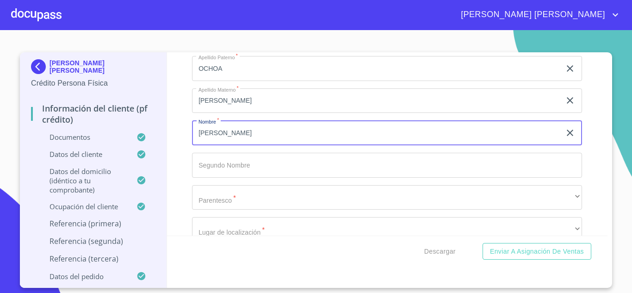
type input "[PERSON_NAME]"
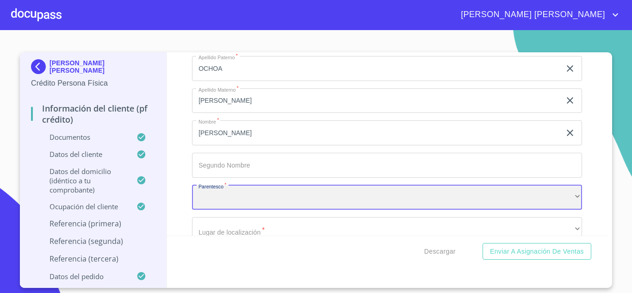
click at [239, 210] on div "​" at bounding box center [387, 197] width 390 height 25
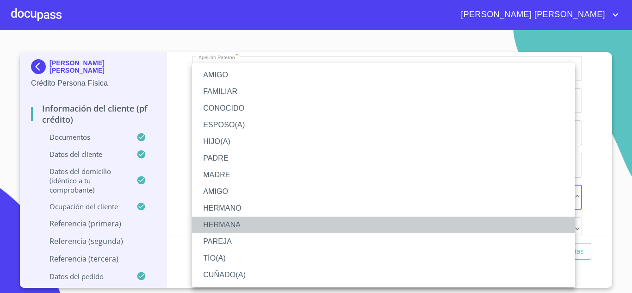
click at [227, 225] on li "HERMANA" at bounding box center [383, 225] width 383 height 17
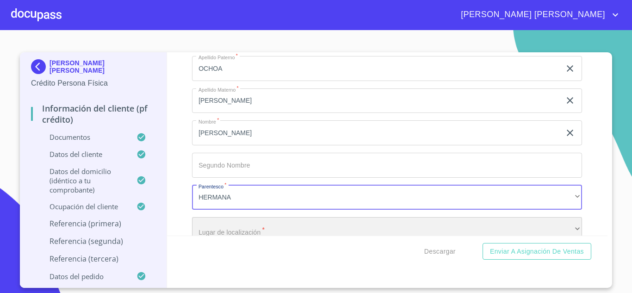
scroll to position [4614, 0]
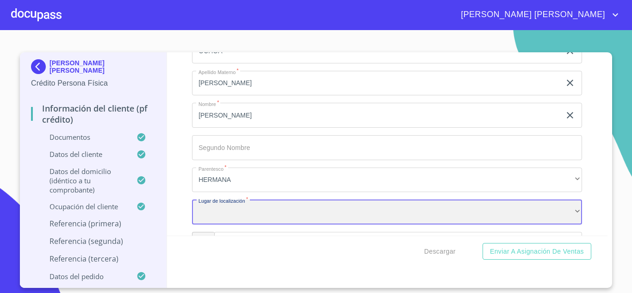
click at [225, 218] on div "​" at bounding box center [387, 211] width 390 height 25
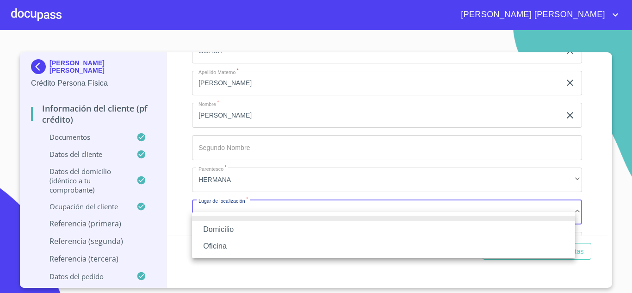
click at [223, 243] on li "Oficina" at bounding box center [383, 246] width 383 height 17
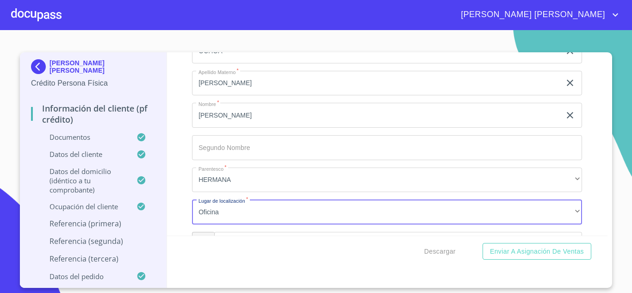
scroll to position [4726, 0]
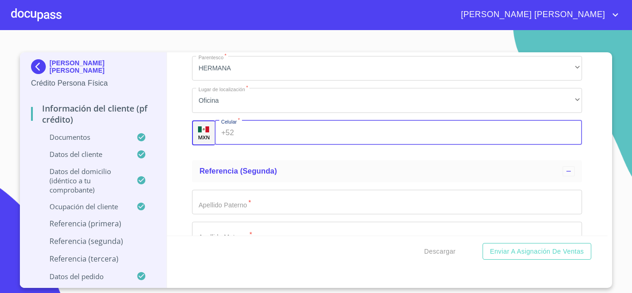
click at [254, 145] on input "Documento de identificación.   *" at bounding box center [410, 132] width 345 height 25
type input "3"
type input "[PHONE_NUMBER]"
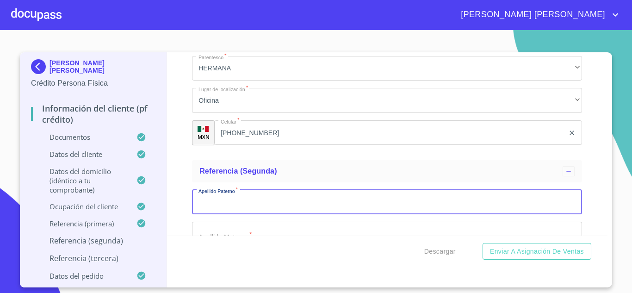
click at [229, 215] on input "Documento de identificación.   *" at bounding box center [387, 202] width 390 height 25
type input "[PERSON_NAME]"
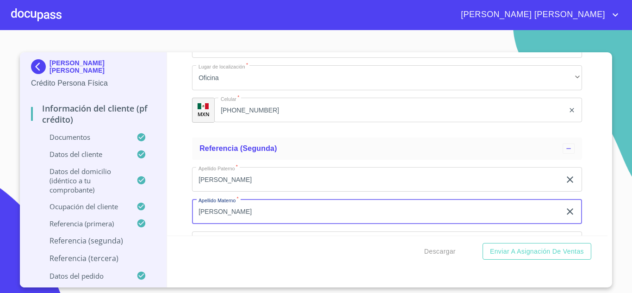
type input "[PERSON_NAME]"
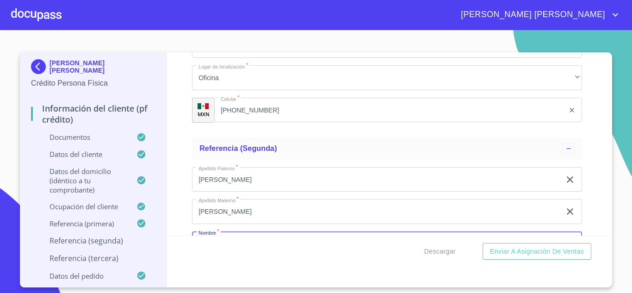
scroll to position [4859, 0]
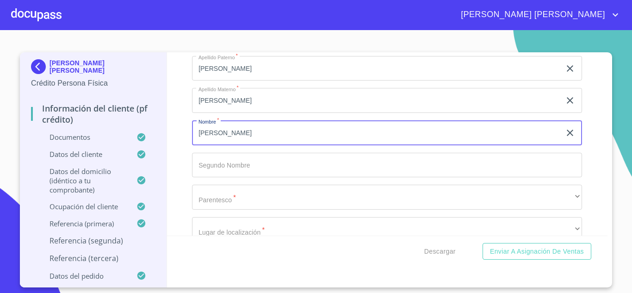
type input "[PERSON_NAME]"
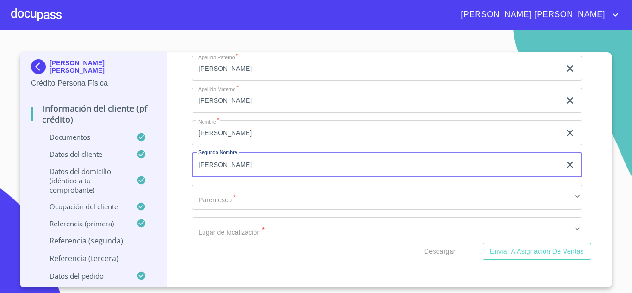
type input "[PERSON_NAME]"
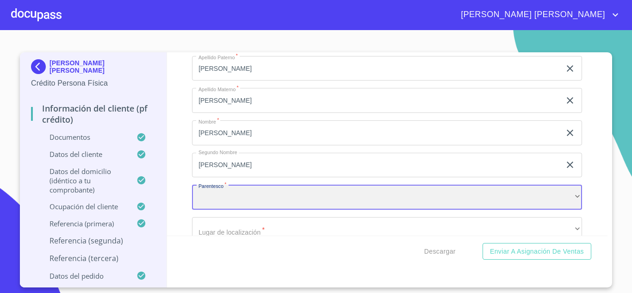
click at [223, 210] on div "​" at bounding box center [387, 197] width 390 height 25
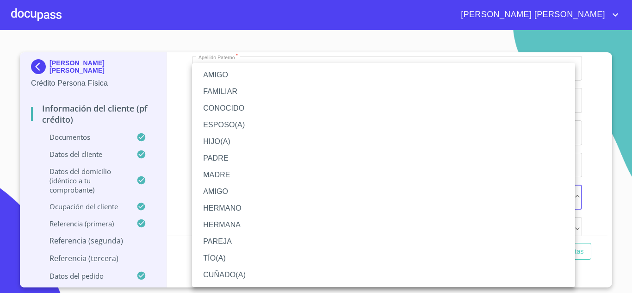
click at [226, 77] on li "AMIGO" at bounding box center [383, 75] width 383 height 17
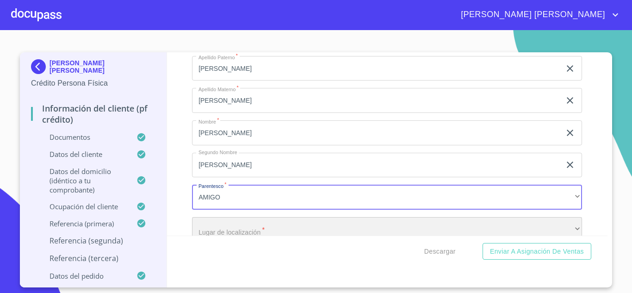
scroll to position [4877, 0]
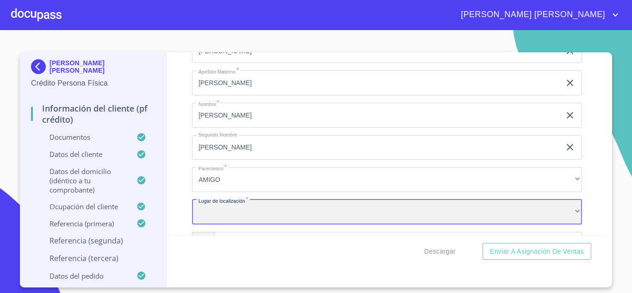
click at [217, 218] on div "​" at bounding box center [387, 211] width 390 height 25
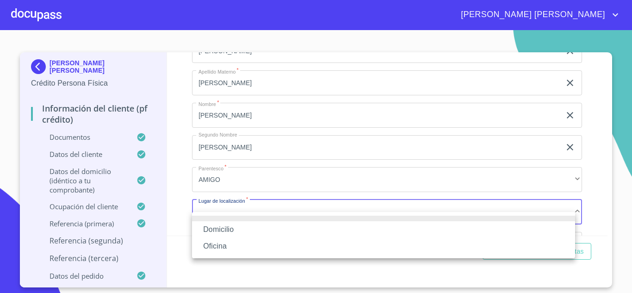
click at [223, 248] on li "Oficina" at bounding box center [383, 246] width 383 height 17
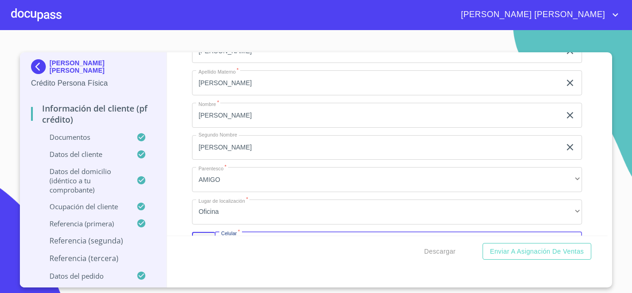
scroll to position [4988, 0]
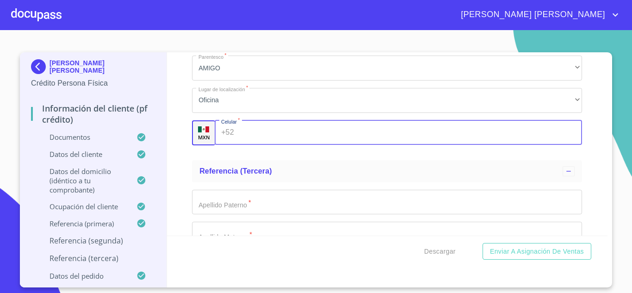
click at [244, 144] on input "Documento de identificación.   *" at bounding box center [410, 132] width 345 height 25
type input "[PHONE_NUMBER]"
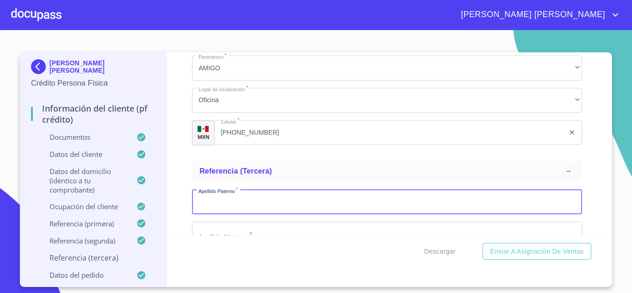
click at [252, 209] on input "Documento de identificación.   *" at bounding box center [387, 202] width 390 height 25
type input "[PERSON_NAME]"
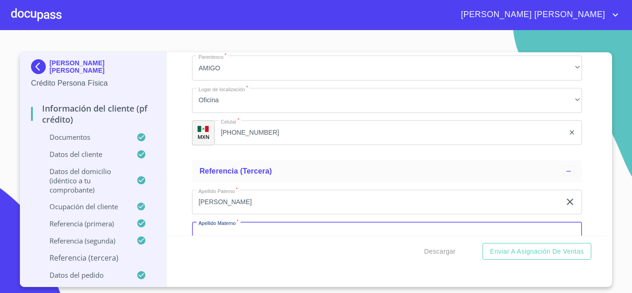
scroll to position [5011, 0]
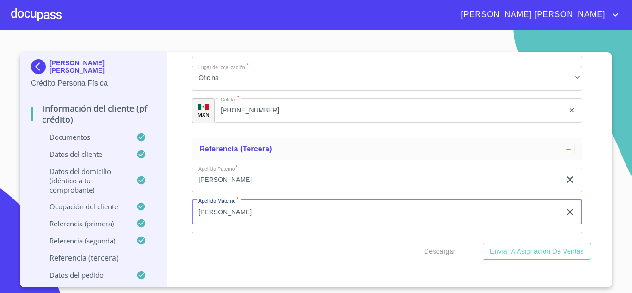
type input "[PERSON_NAME]"
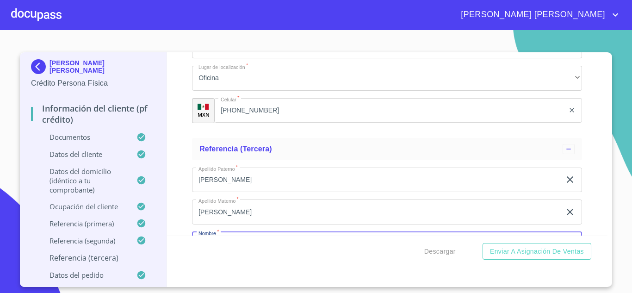
scroll to position [5122, 0]
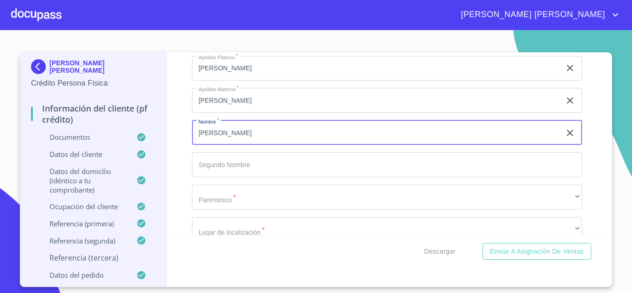
type input "[PERSON_NAME]"
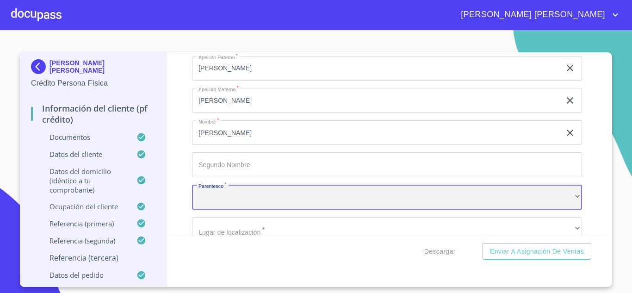
click at [252, 209] on div "​" at bounding box center [387, 197] width 390 height 25
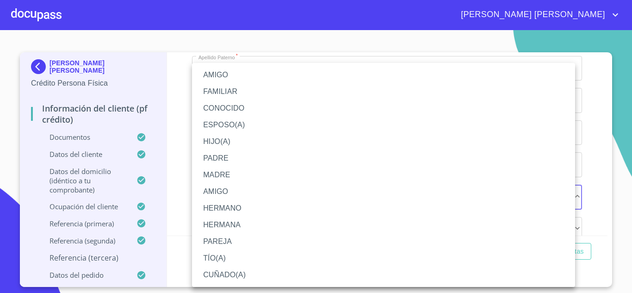
click at [234, 75] on li "AMIGO" at bounding box center [383, 75] width 383 height 17
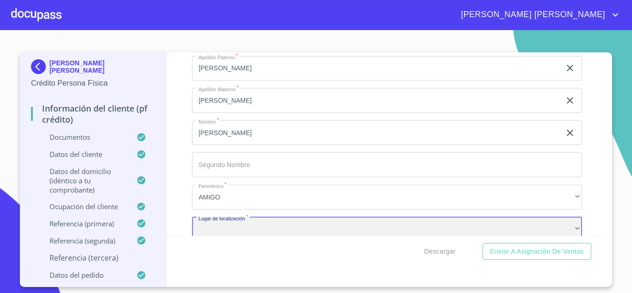
scroll to position [5140, 0]
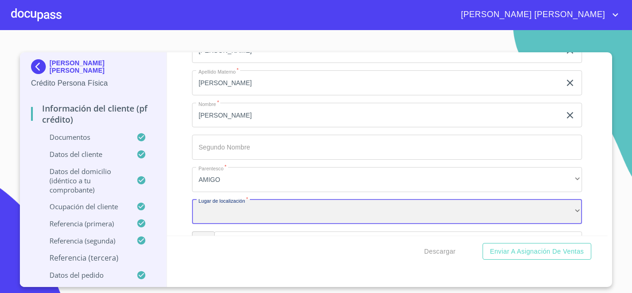
click at [243, 222] on div "​" at bounding box center [387, 211] width 390 height 25
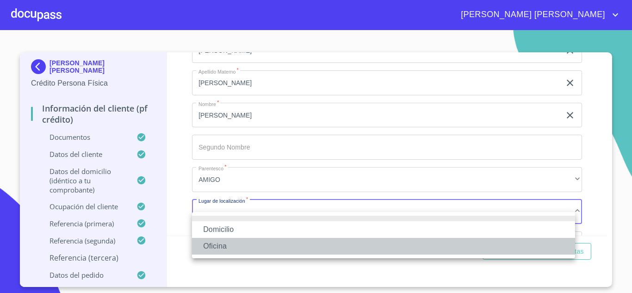
click at [228, 246] on li "Oficina" at bounding box center [383, 246] width 383 height 17
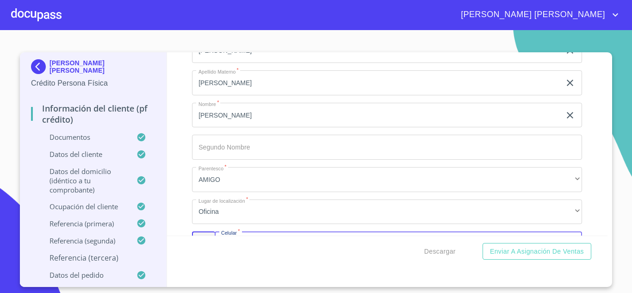
scroll to position [5251, 0]
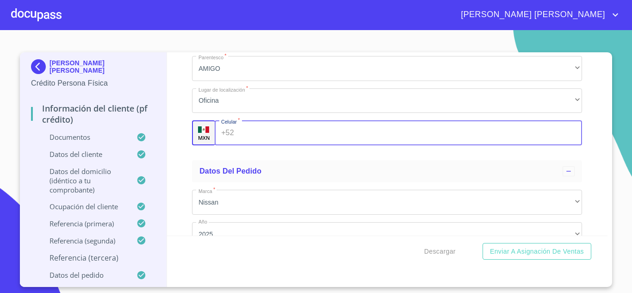
click at [255, 145] on input "Documento de identificación.   *" at bounding box center [410, 132] width 345 height 25
type input "[PHONE_NUMBER]"
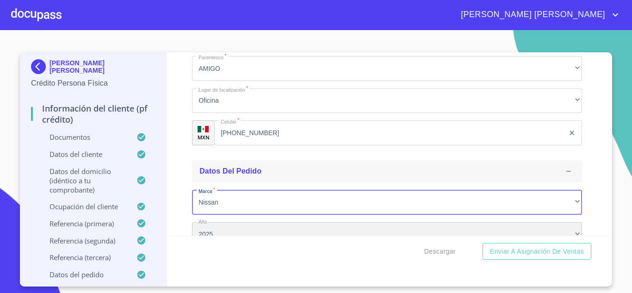
scroll to position [5274, 0]
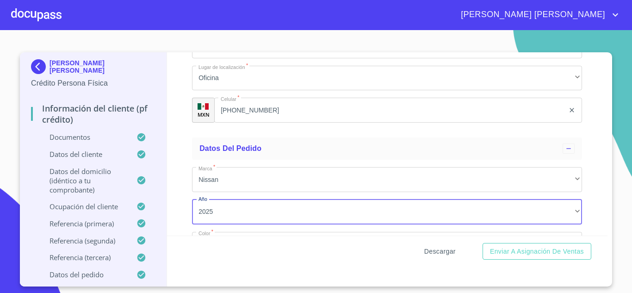
click at [435, 254] on span "Descargar" at bounding box center [439, 252] width 31 height 12
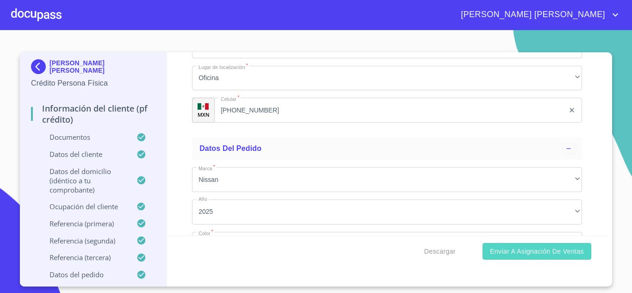
click at [521, 252] on span "Enviar a Asignación de Ventas" at bounding box center [537, 252] width 94 height 12
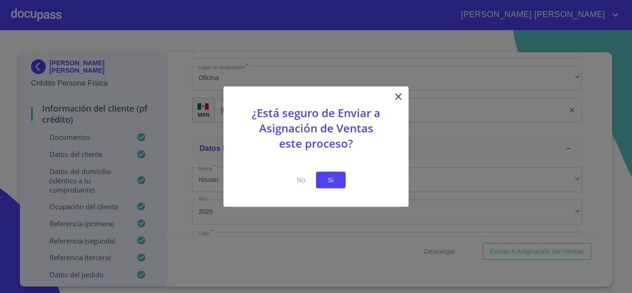
click at [334, 183] on span "Si" at bounding box center [330, 180] width 15 height 12
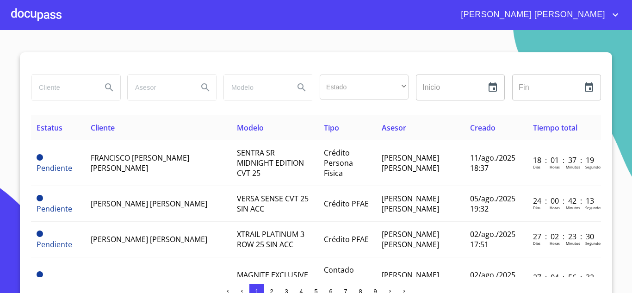
click at [611, 12] on icon "account of current user" at bounding box center [615, 14] width 11 height 11
click at [604, 20] on li "Salir" at bounding box center [606, 19] width 30 height 17
